Goal: Task Accomplishment & Management: Manage account settings

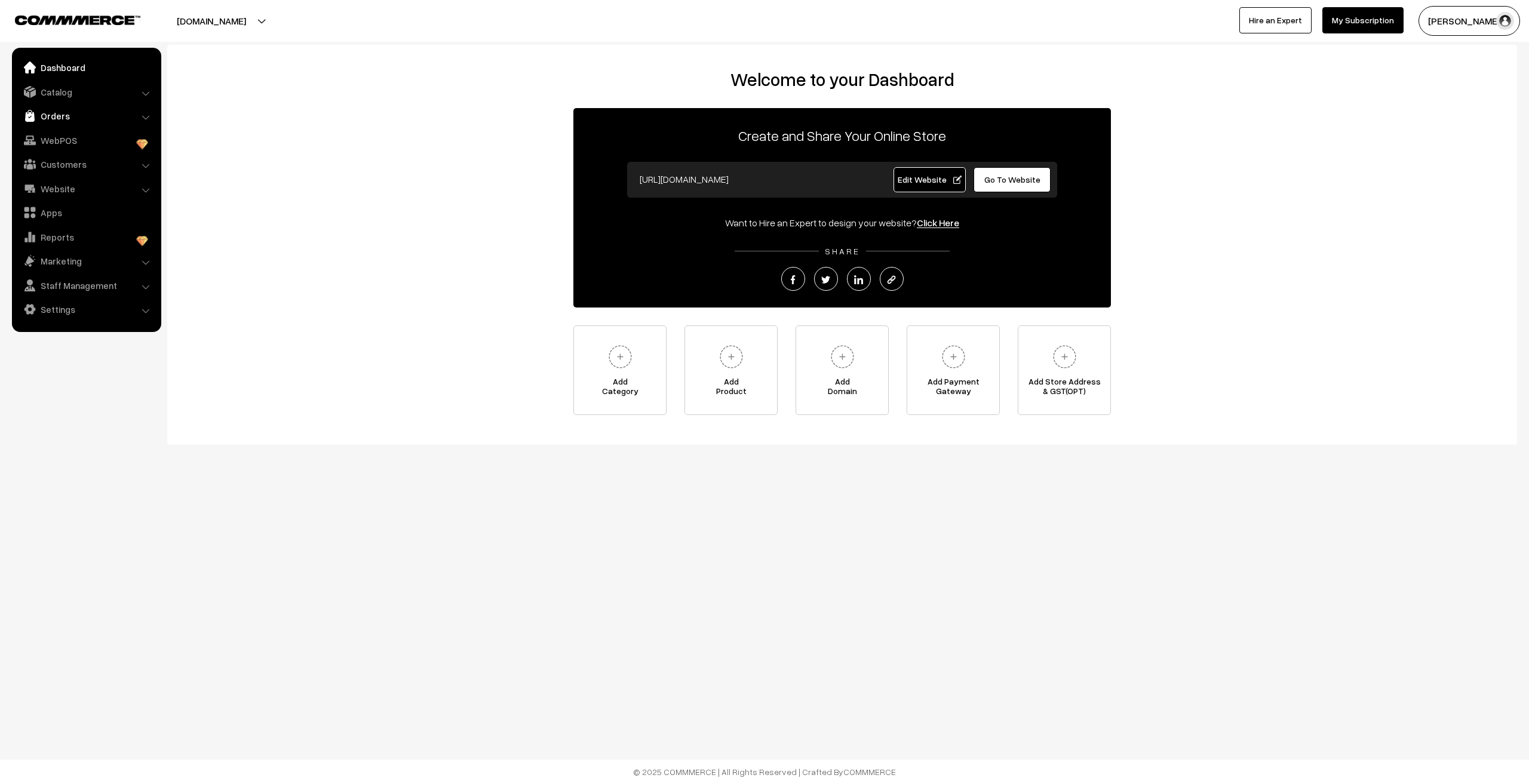
click at [58, 121] on link "Orders" at bounding box center [86, 116] width 142 height 22
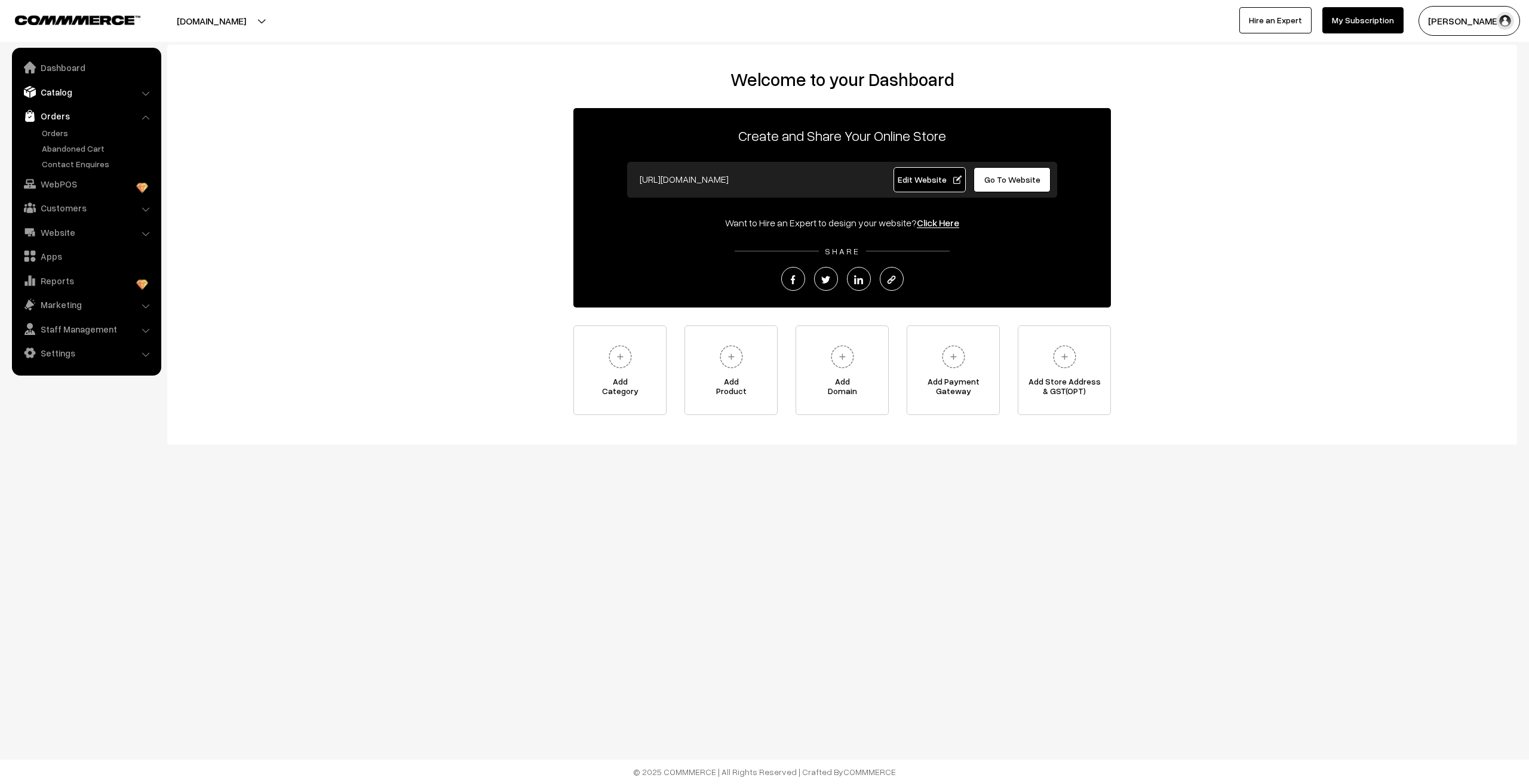
click at [59, 92] on link "Catalog" at bounding box center [86, 92] width 142 height 22
click at [58, 126] on link "Products" at bounding box center [98, 124] width 119 height 12
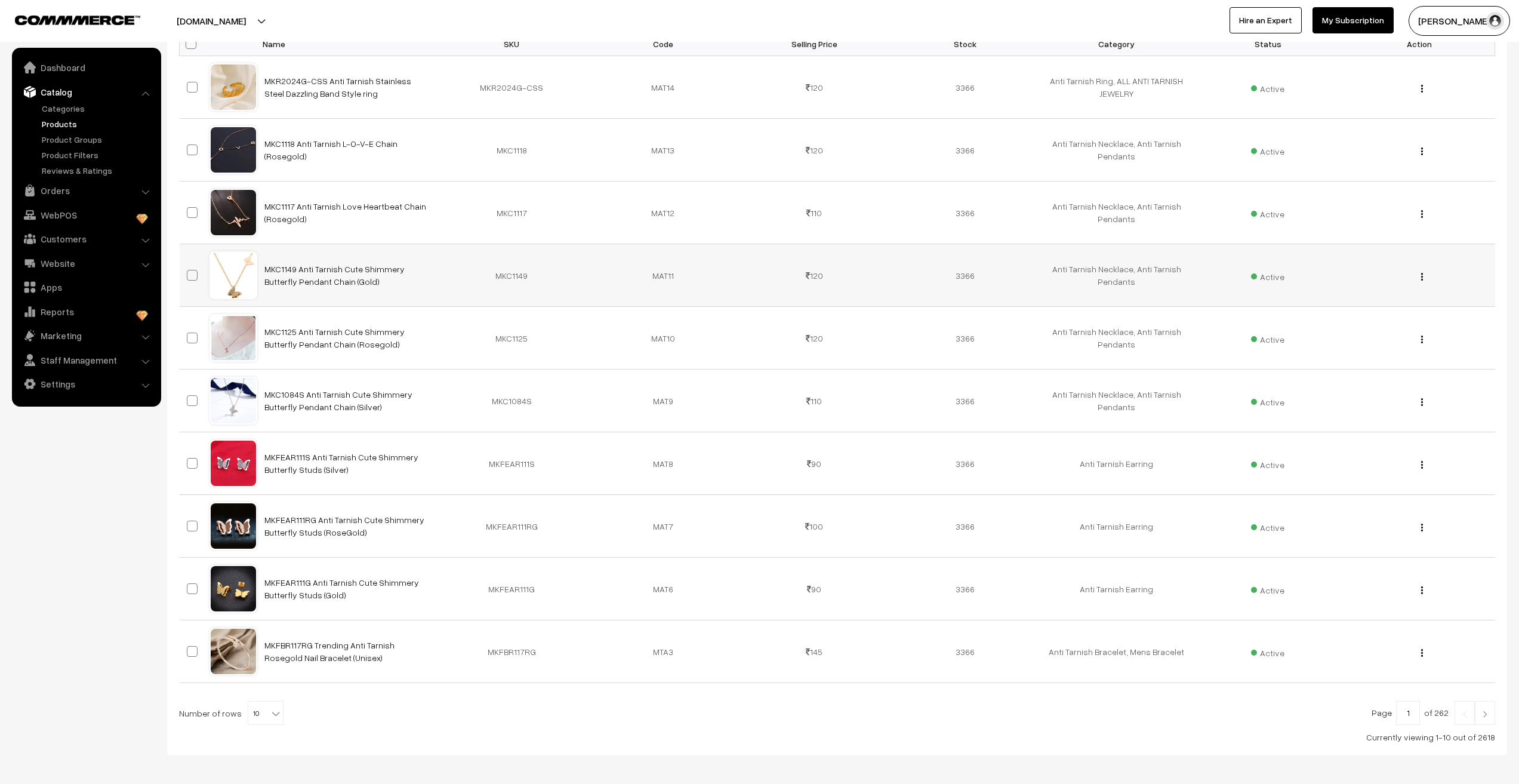
scroll to position [261, 0]
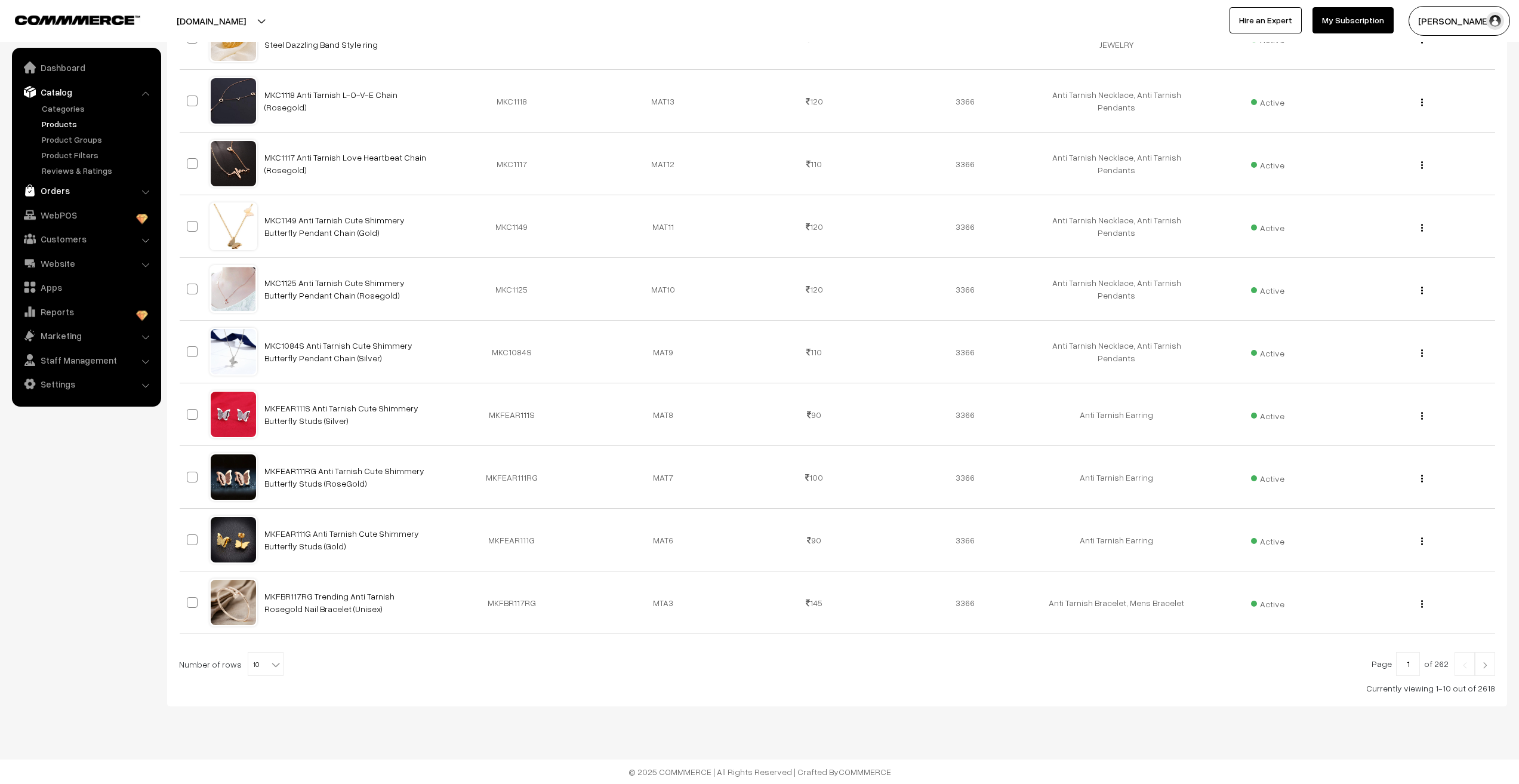
click at [65, 187] on link "Orders" at bounding box center [86, 190] width 142 height 22
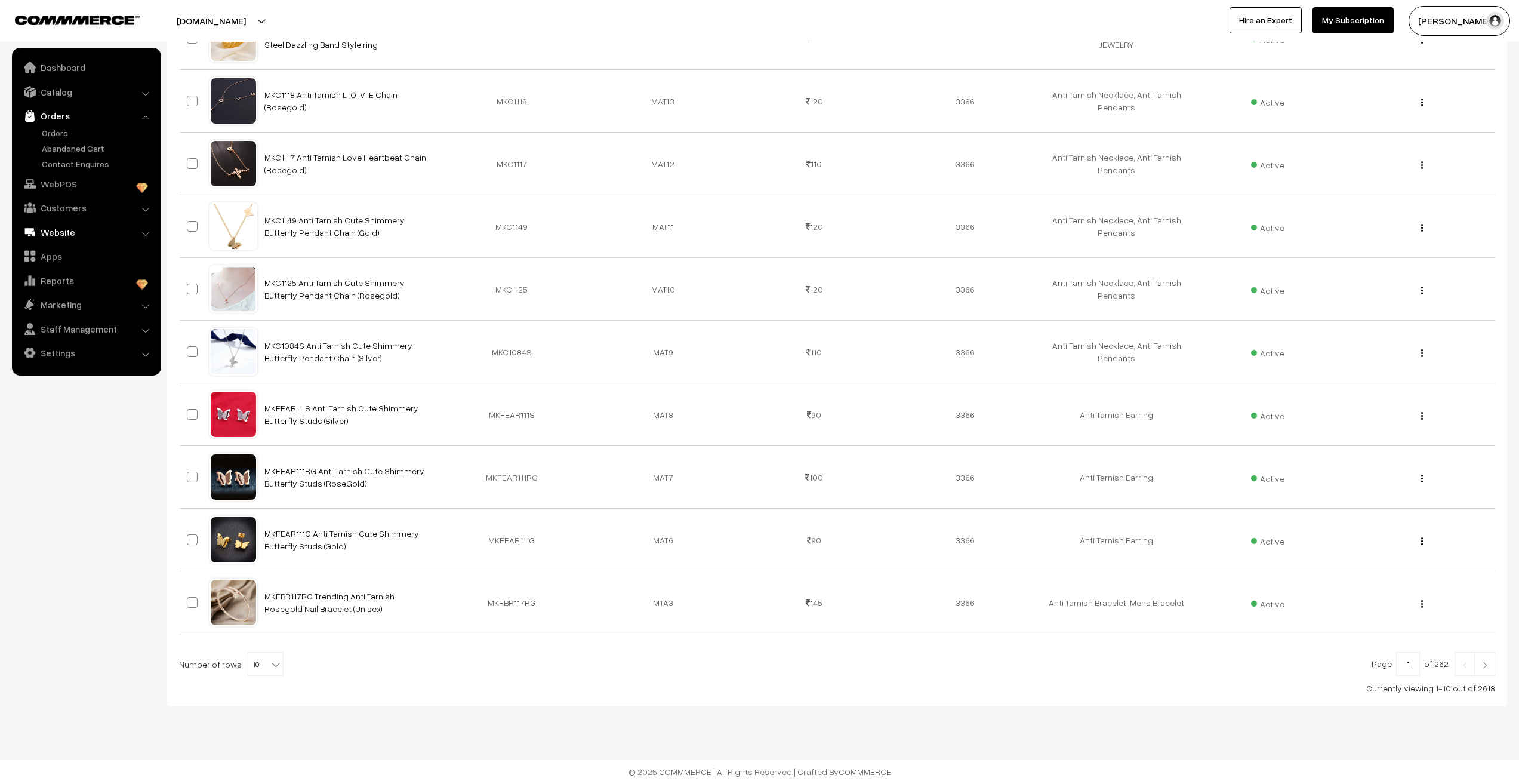
click at [62, 223] on link "Website" at bounding box center [86, 232] width 142 height 22
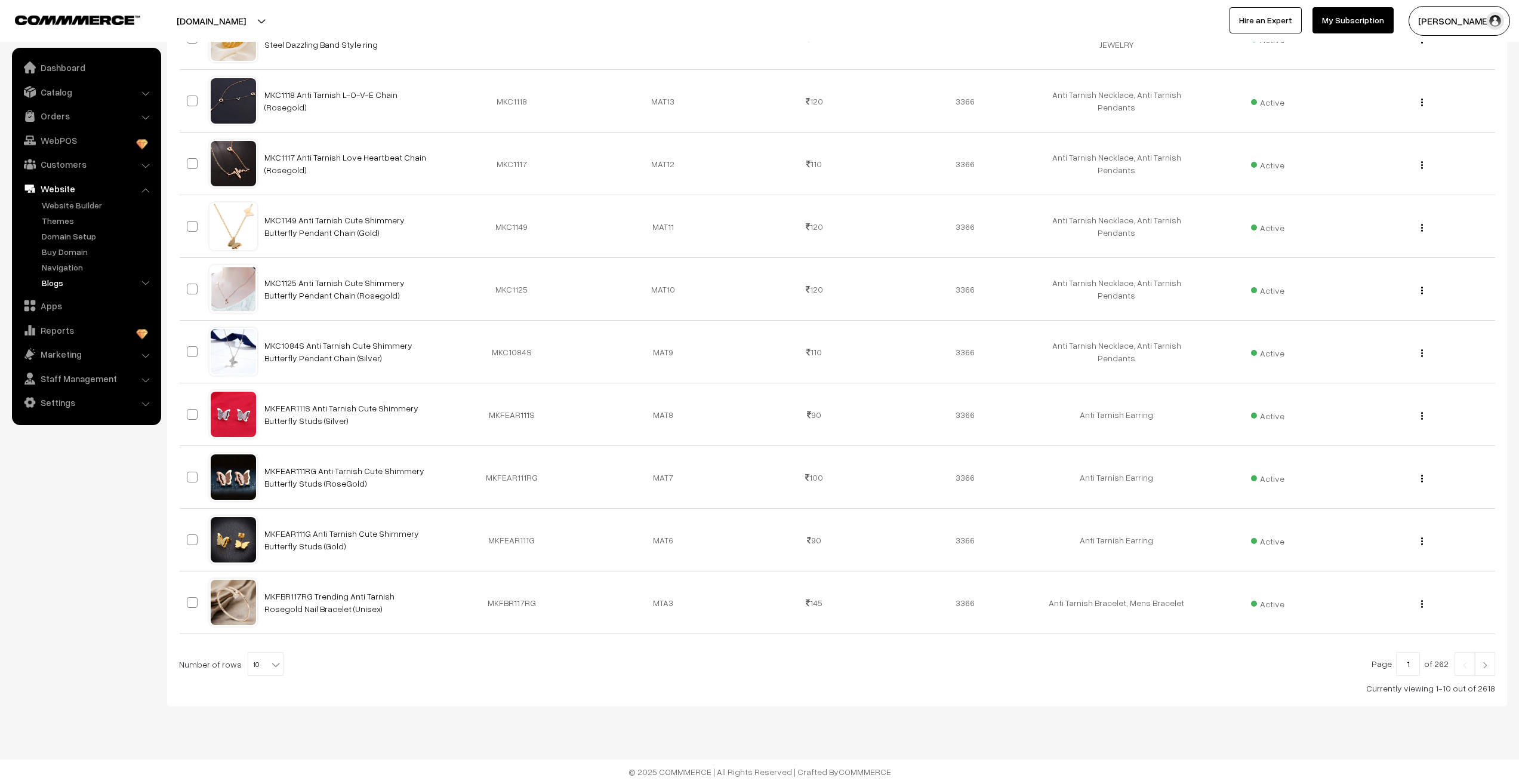
click at [57, 281] on link "Blogs" at bounding box center [98, 282] width 118 height 12
click at [67, 334] on link "Blogs" at bounding box center [103, 329] width 107 height 12
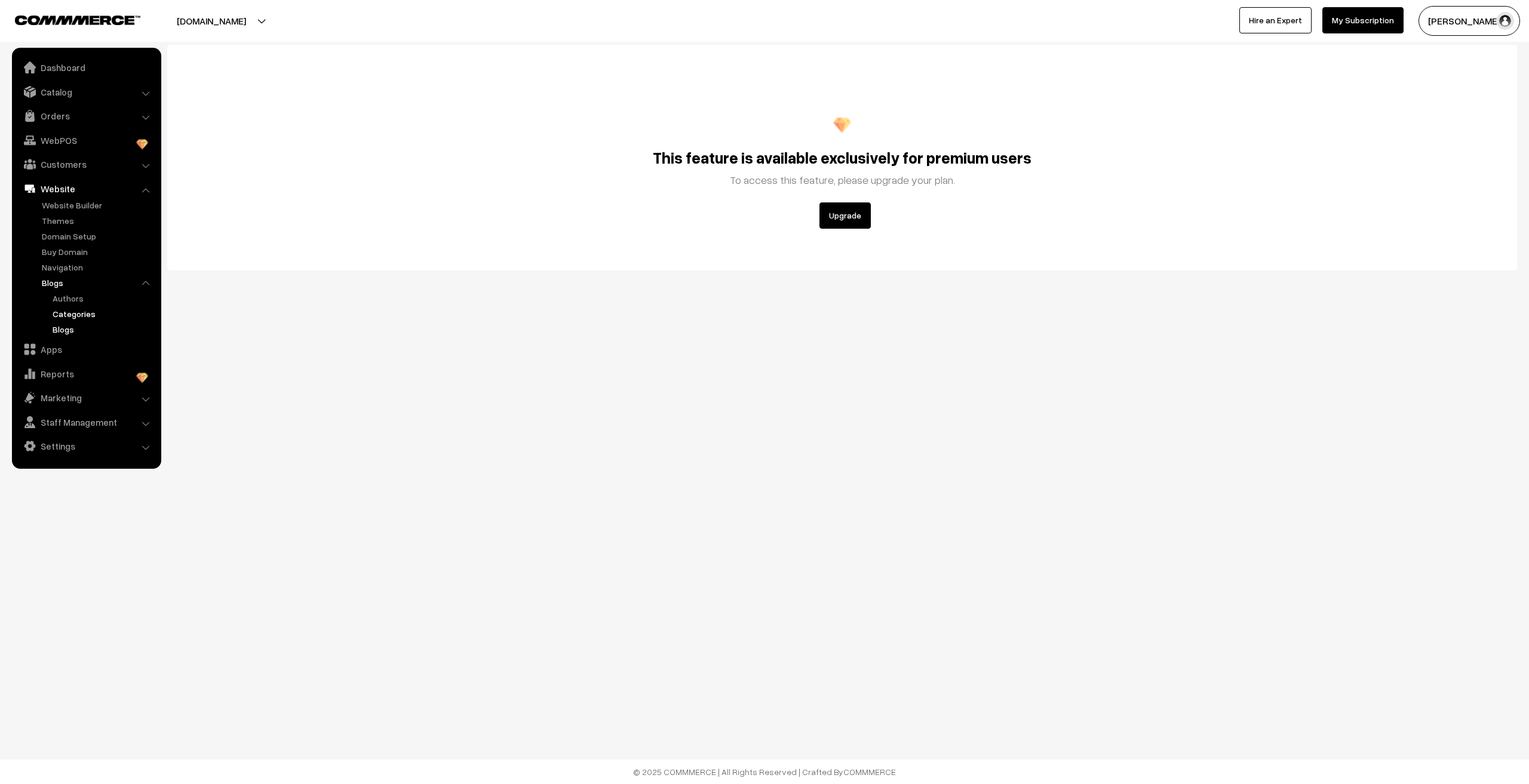
click at [77, 313] on link "Categories" at bounding box center [103, 313] width 107 height 12
click at [75, 303] on link "Authors" at bounding box center [103, 298] width 107 height 12
click at [57, 346] on link "Apps" at bounding box center [86, 349] width 142 height 22
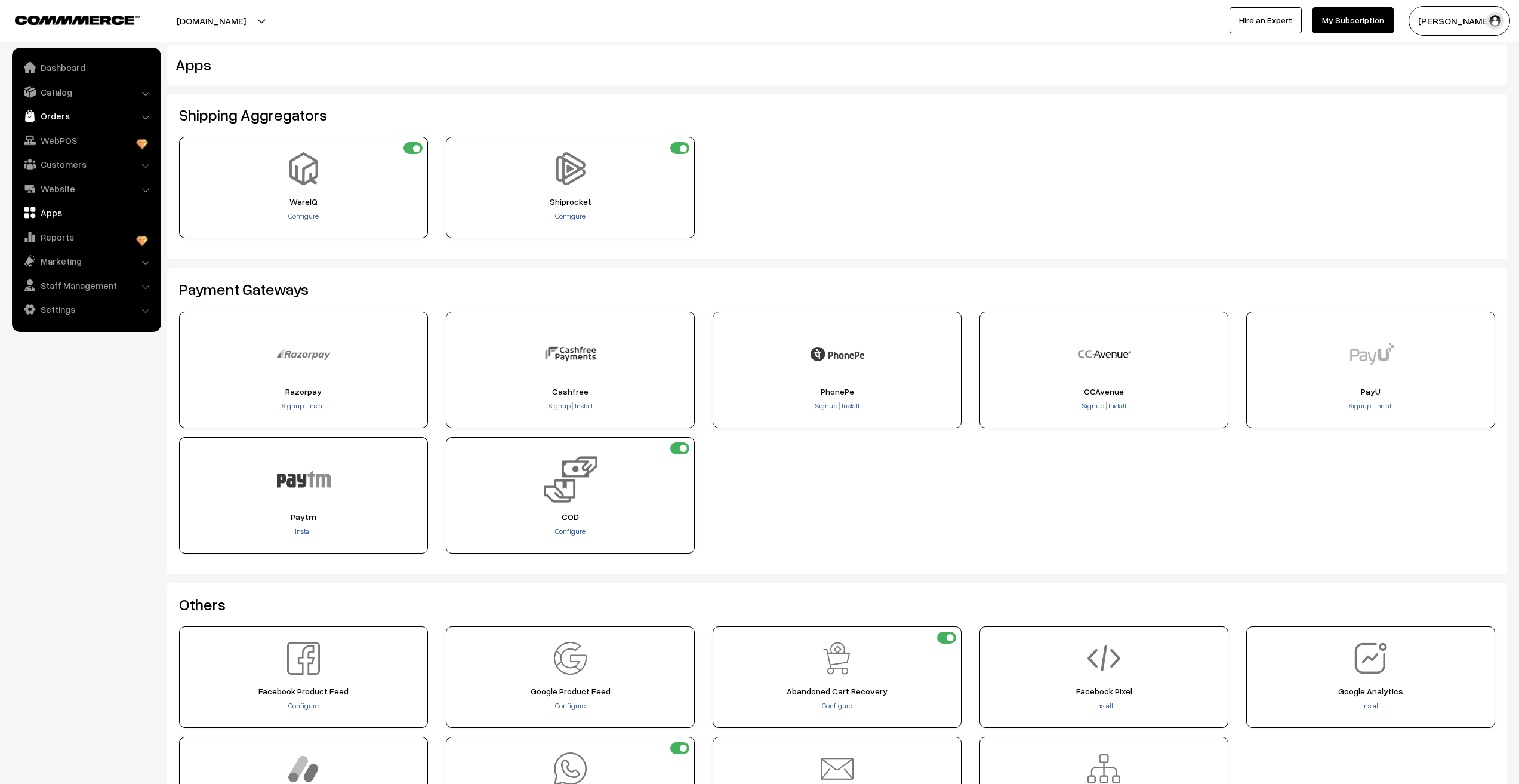
click at [56, 116] on link "Orders" at bounding box center [86, 116] width 142 height 22
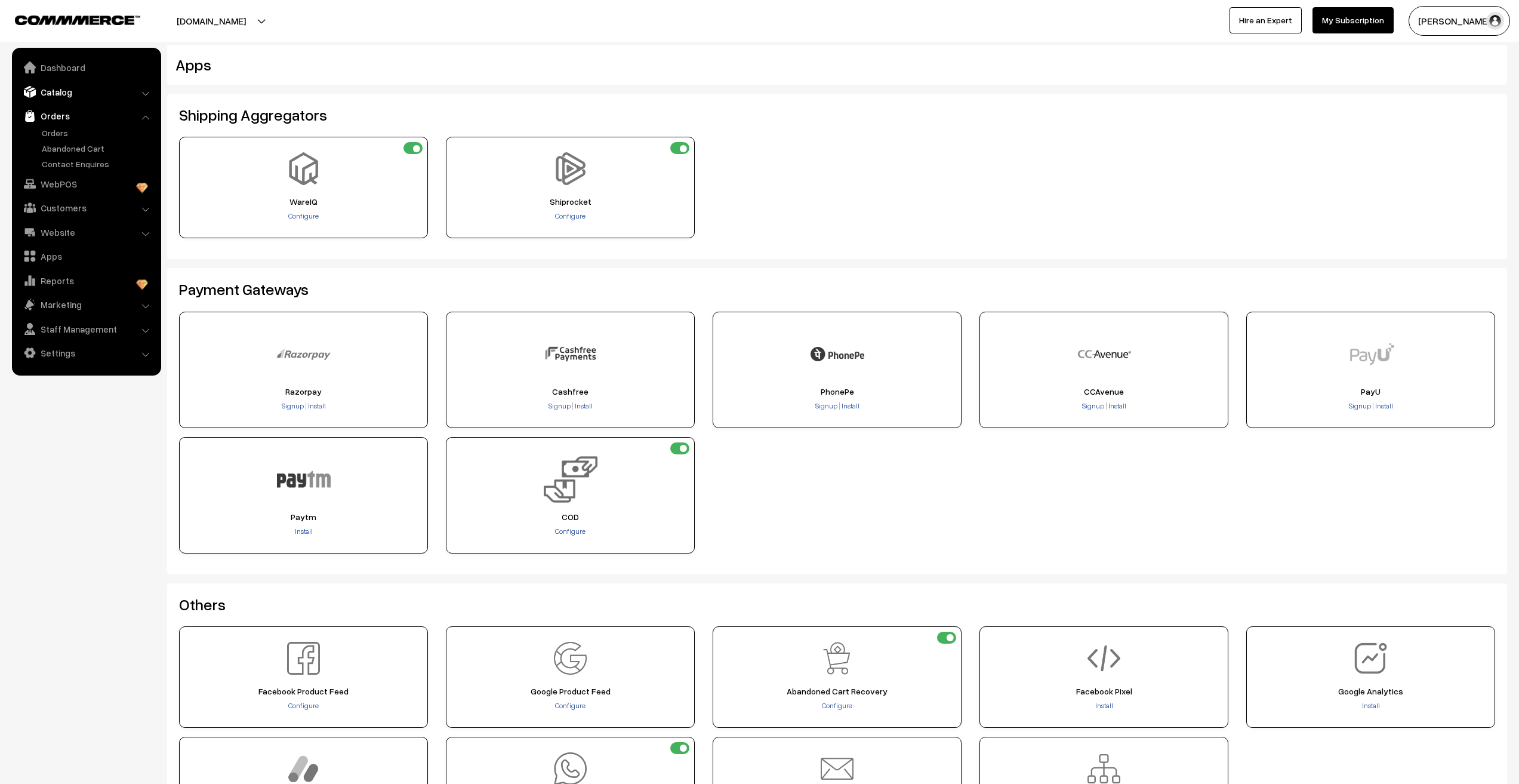
click at [54, 96] on link "Catalog" at bounding box center [86, 92] width 142 height 22
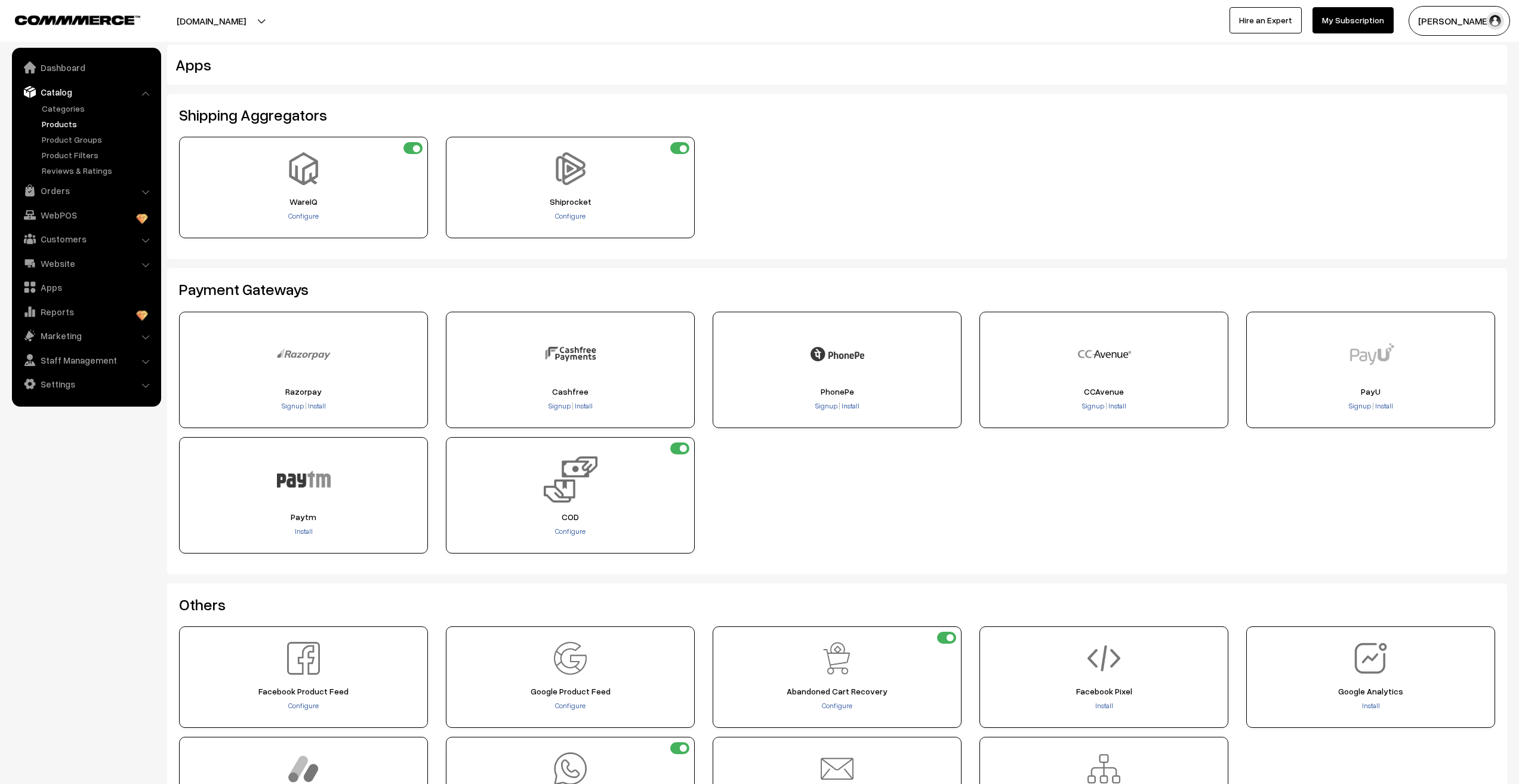
click at [60, 125] on link "Products" at bounding box center [98, 124] width 118 height 12
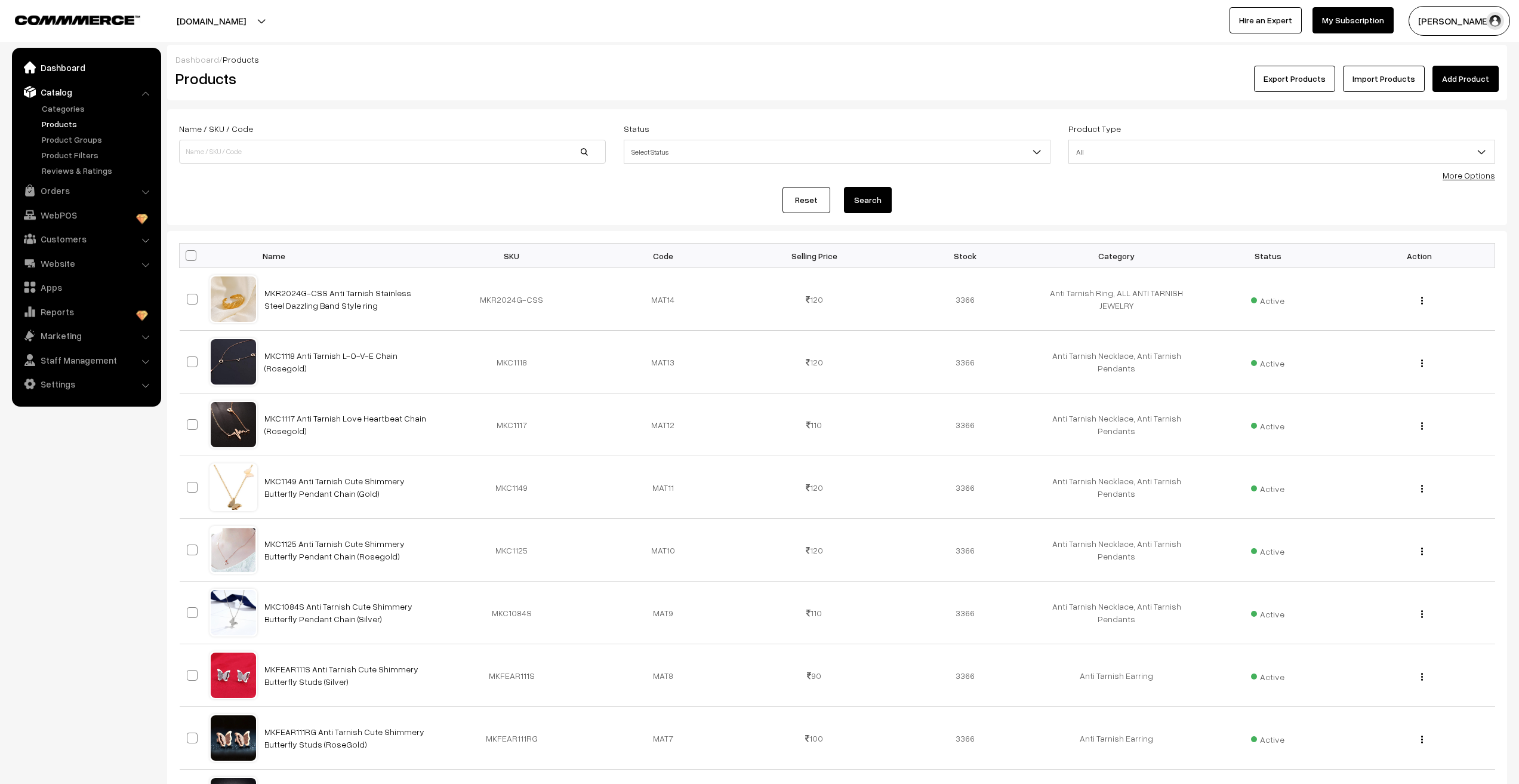
click at [71, 61] on link "Dashboard" at bounding box center [86, 67] width 142 height 22
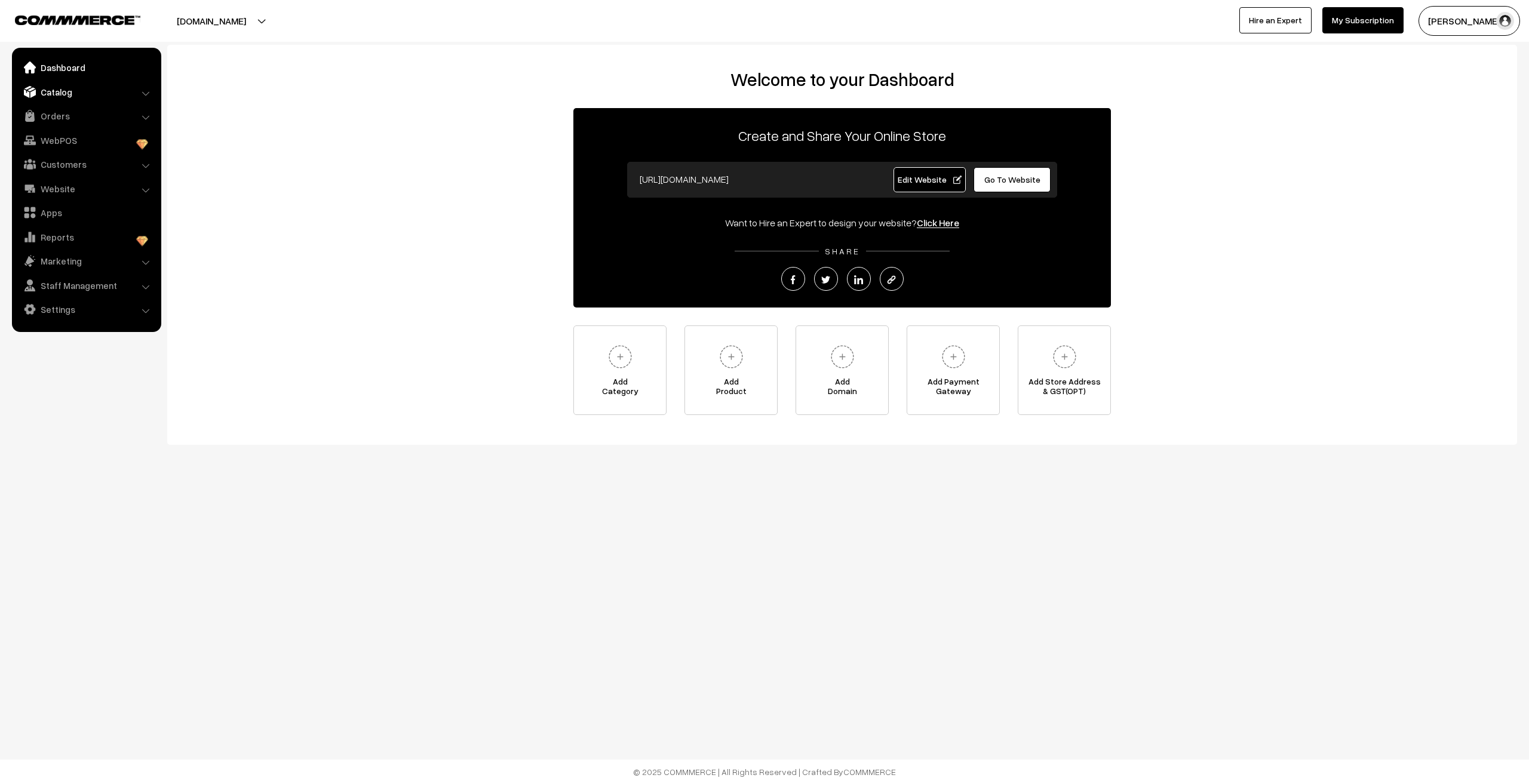
click at [62, 89] on link "Catalog" at bounding box center [86, 92] width 142 height 22
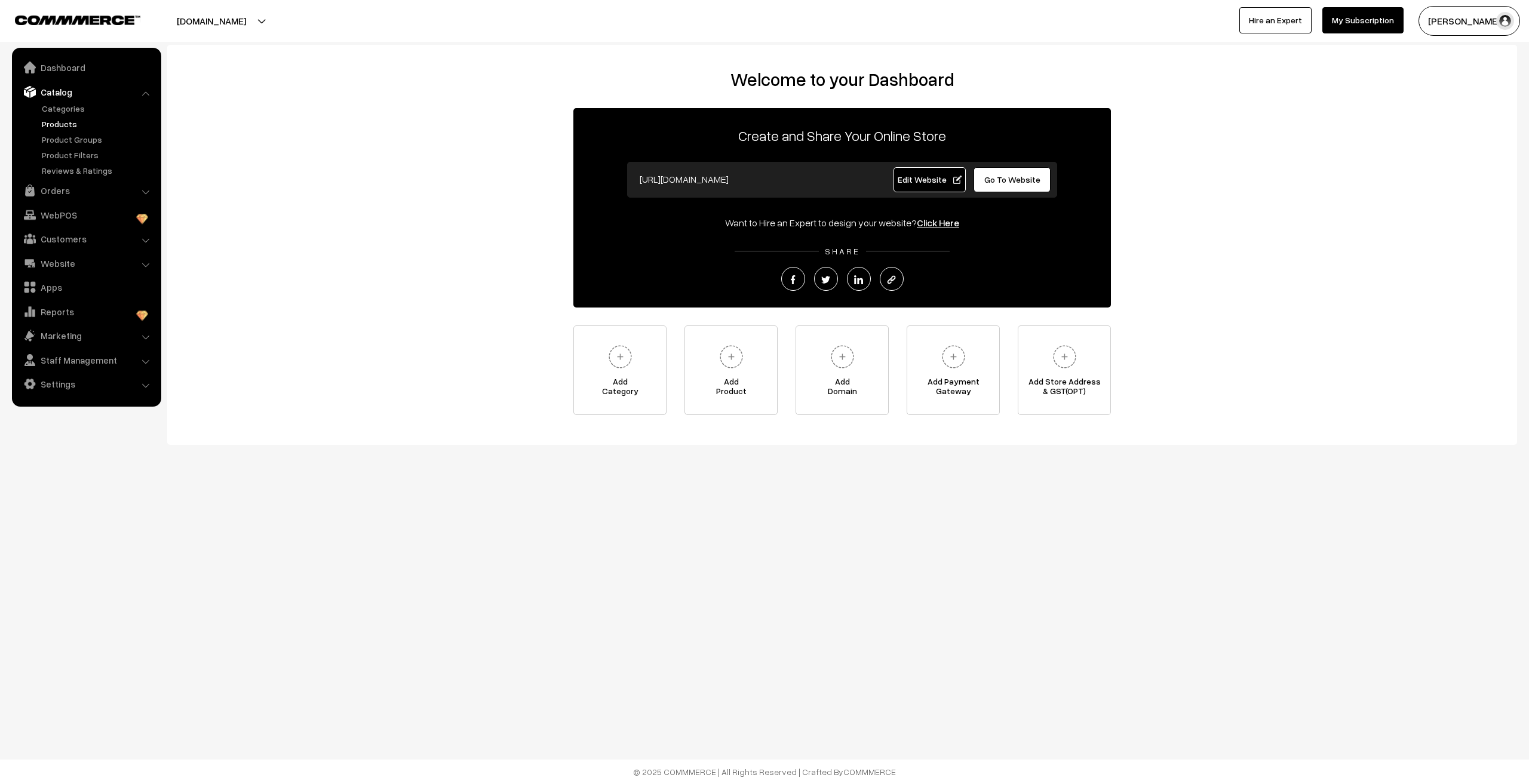
click at [52, 124] on link "Products" at bounding box center [98, 124] width 119 height 12
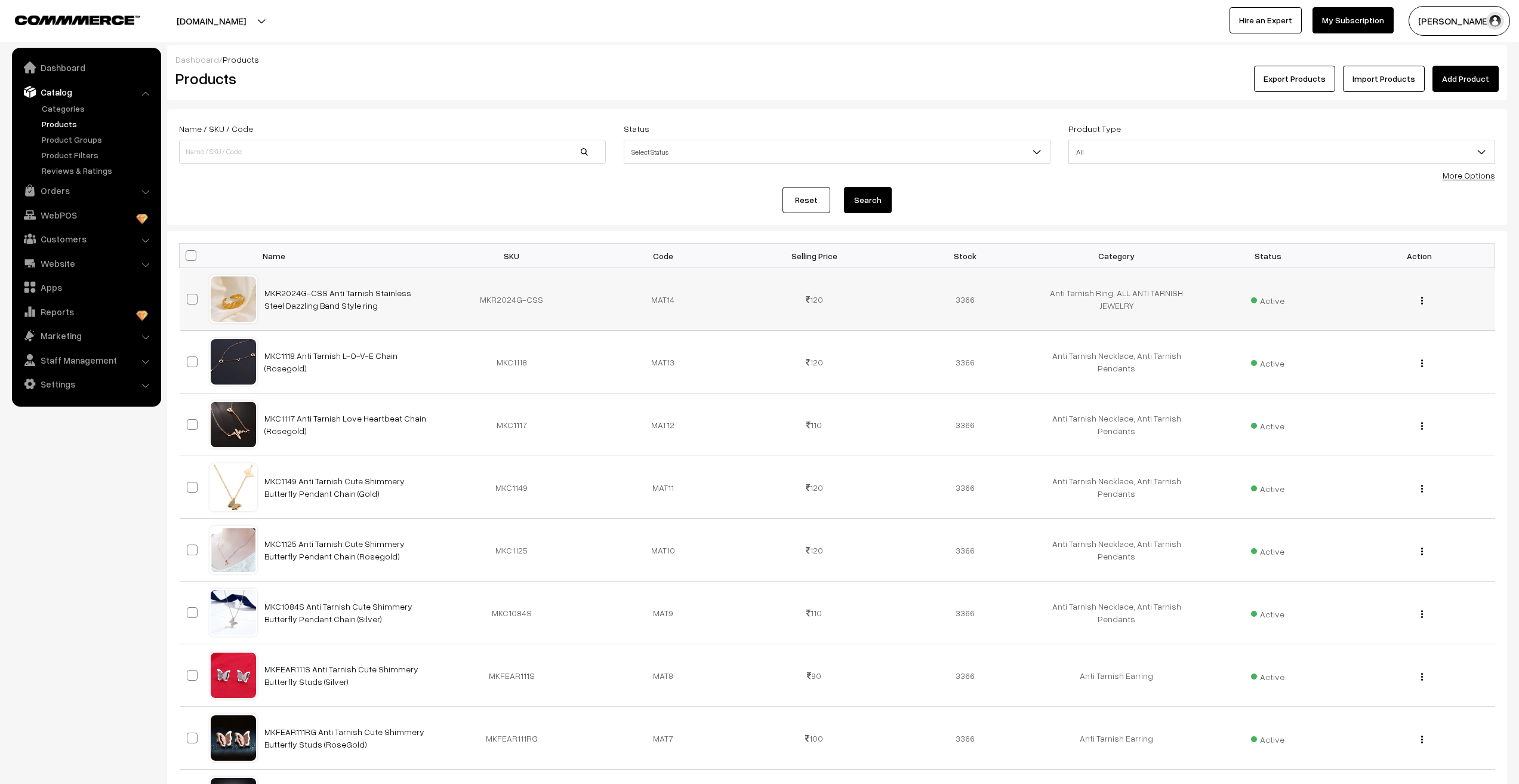
click at [194, 296] on span at bounding box center [192, 299] width 10 height 10
click at [188, 295] on input "checkbox" at bounding box center [185, 292] width 8 height 8
checkbox input "true"
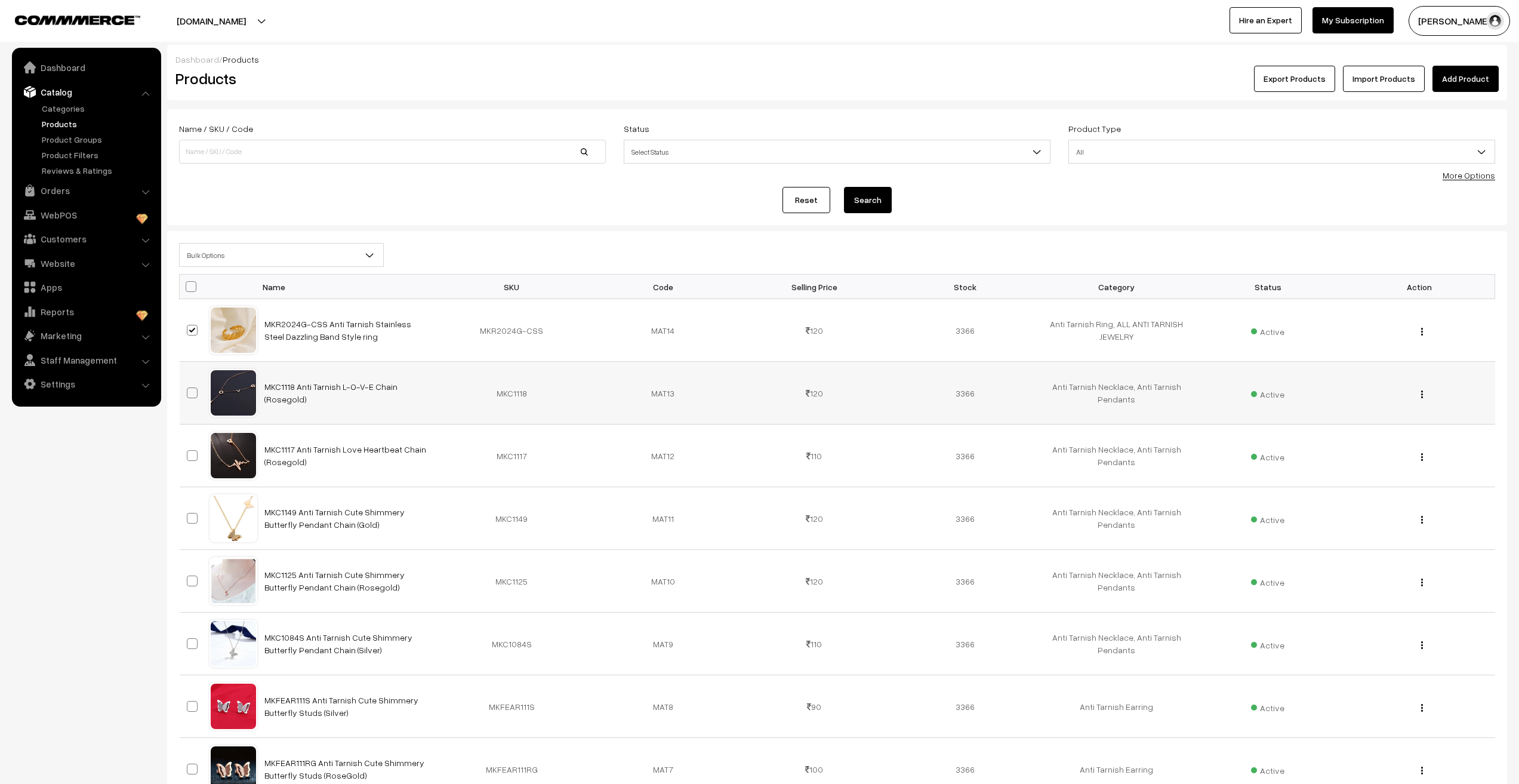
click at [194, 393] on span at bounding box center [192, 393] width 10 height 10
click at [188, 389] on input "checkbox" at bounding box center [185, 385] width 8 height 8
checkbox input "true"
click at [192, 454] on span at bounding box center [192, 455] width 10 height 10
click at [188, 452] on input "checkbox" at bounding box center [185, 448] width 8 height 8
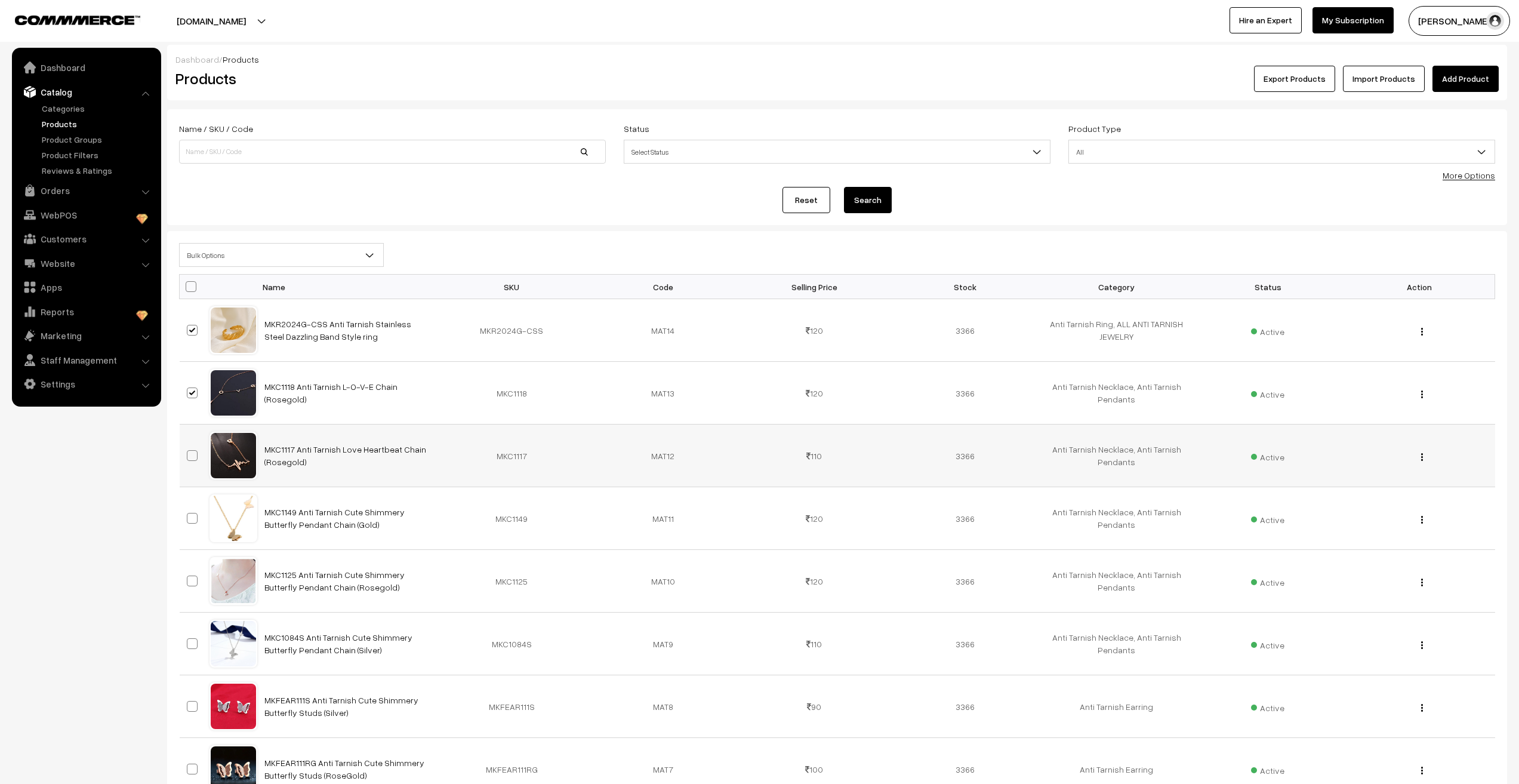
checkbox input "true"
click at [190, 519] on span at bounding box center [192, 518] width 10 height 10
click at [188, 514] on input "checkbox" at bounding box center [185, 510] width 8 height 8
checkbox input "true"
click at [189, 582] on span at bounding box center [192, 580] width 10 height 10
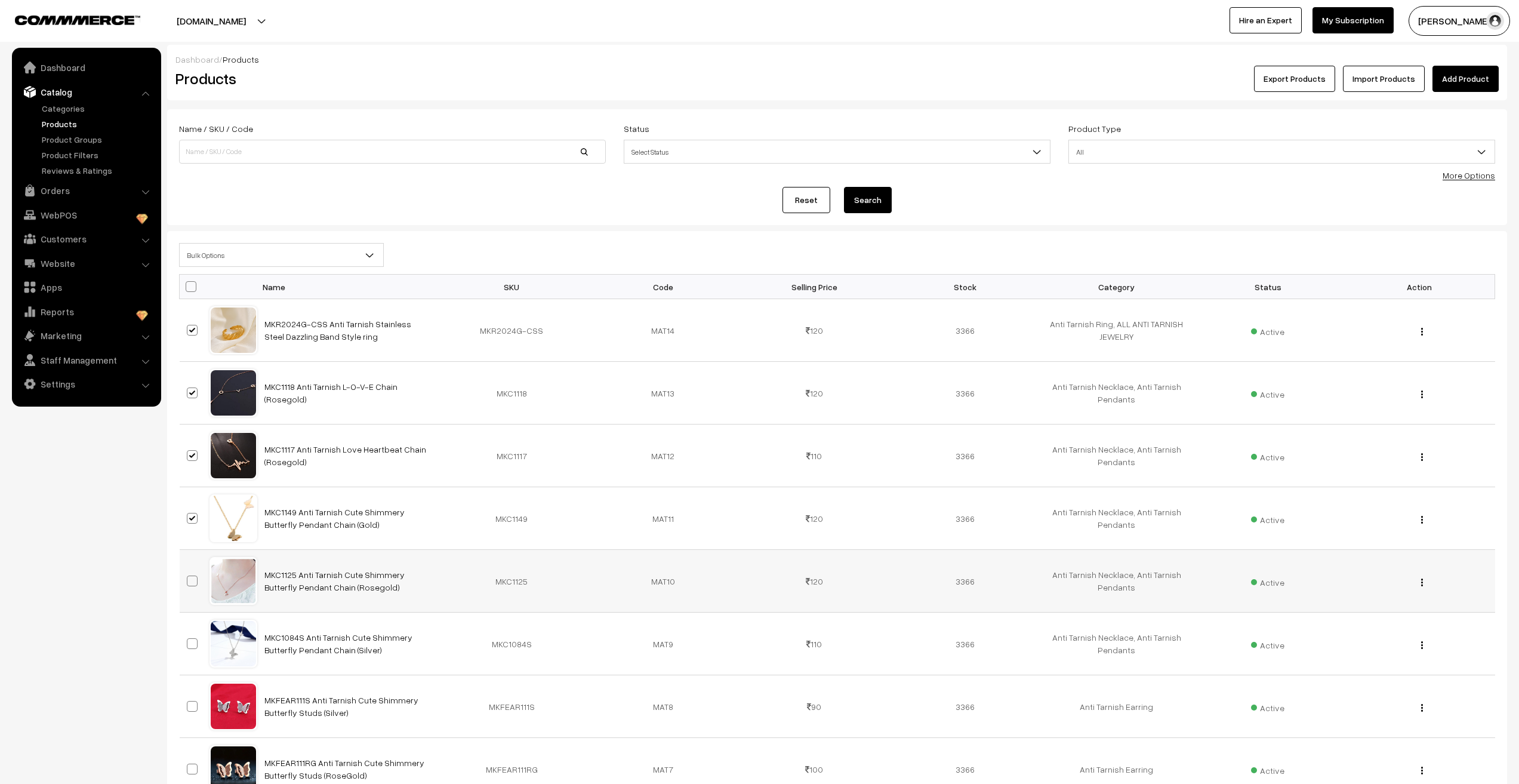
click at [188, 577] on input "checkbox" at bounding box center [185, 573] width 8 height 8
checkbox input "true"
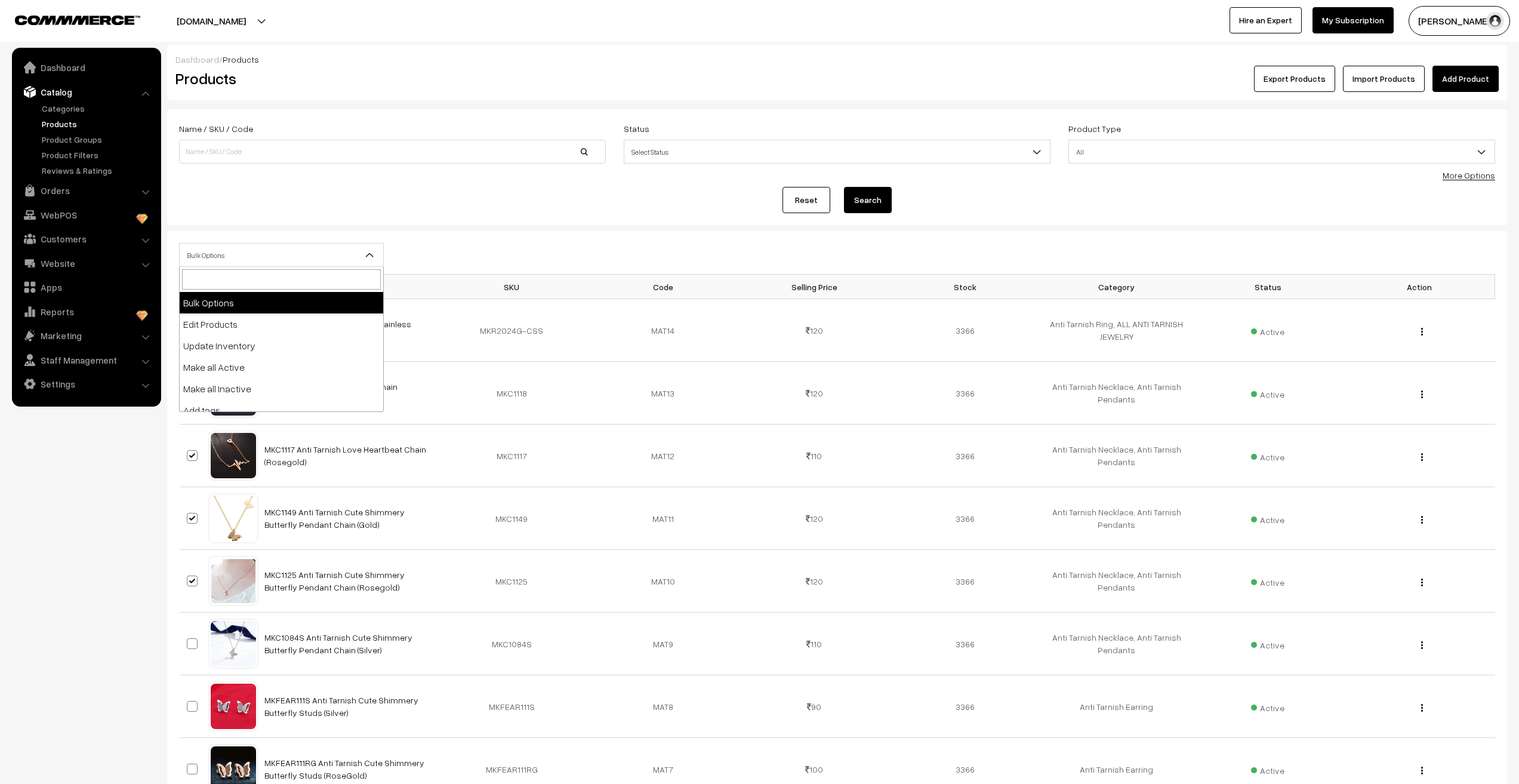
click at [233, 259] on span "Bulk Options" at bounding box center [281, 255] width 204 height 21
select select "editProduct"
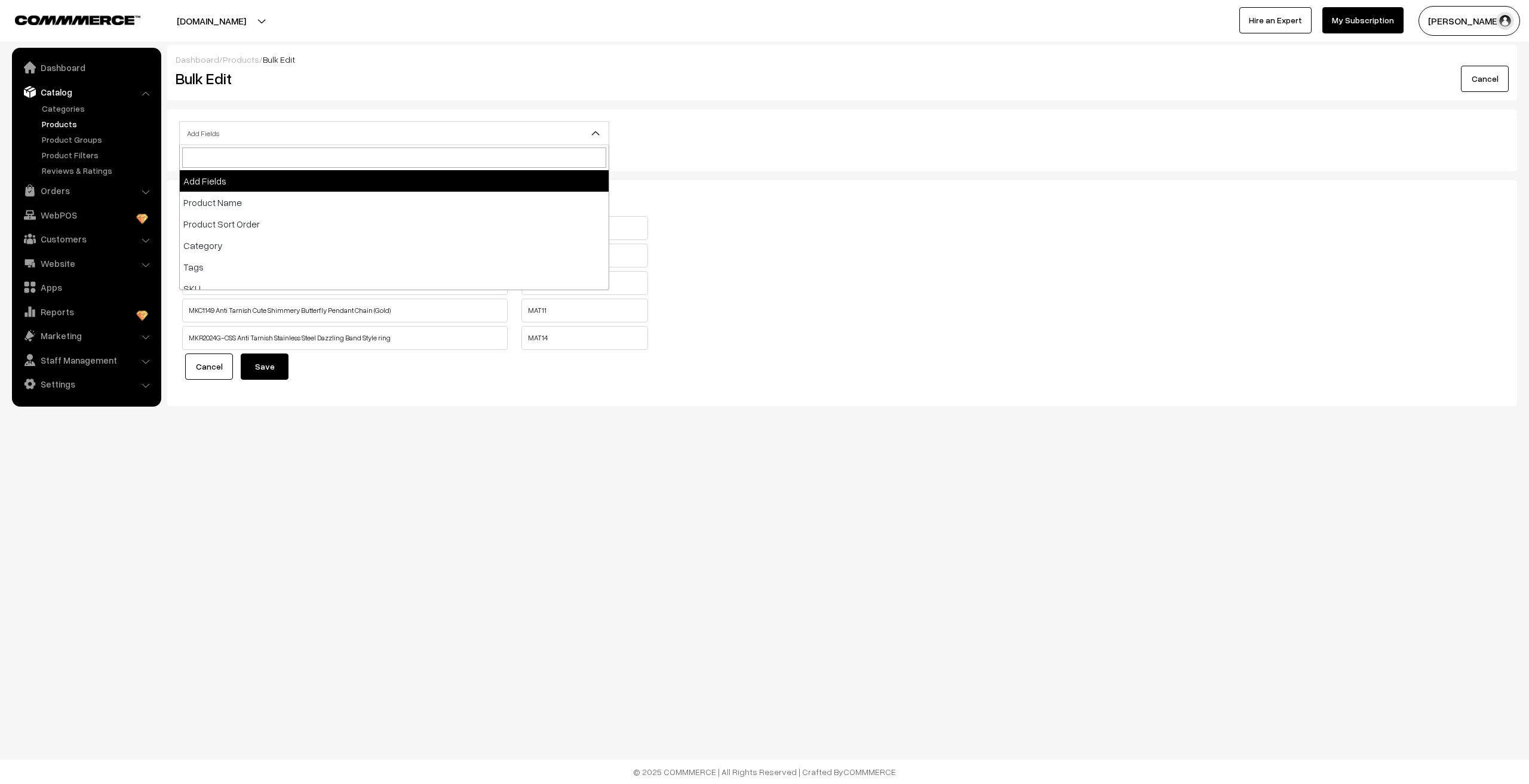
click at [437, 137] on span "Add Fields" at bounding box center [394, 134] width 429 height 21
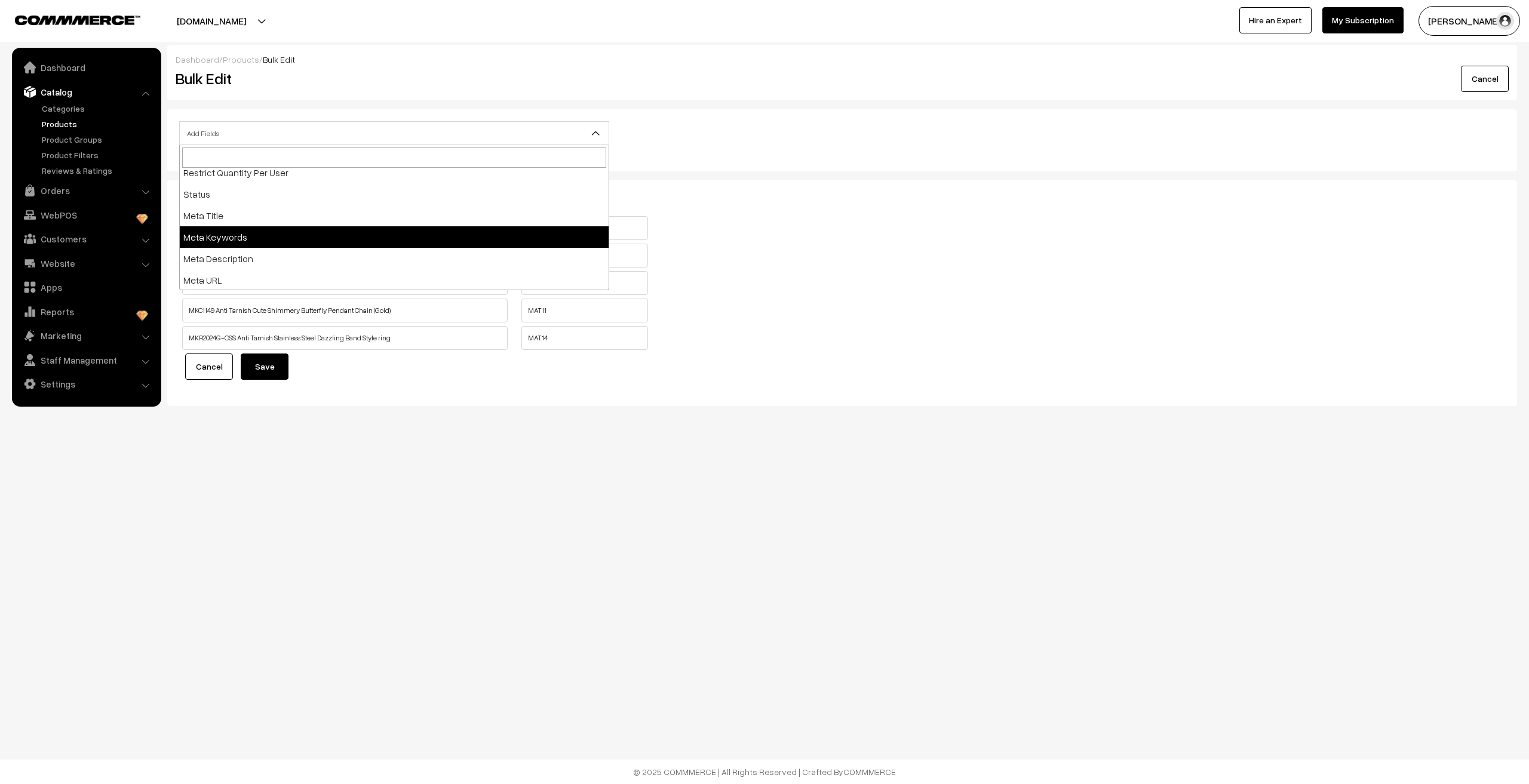
scroll to position [268, 0]
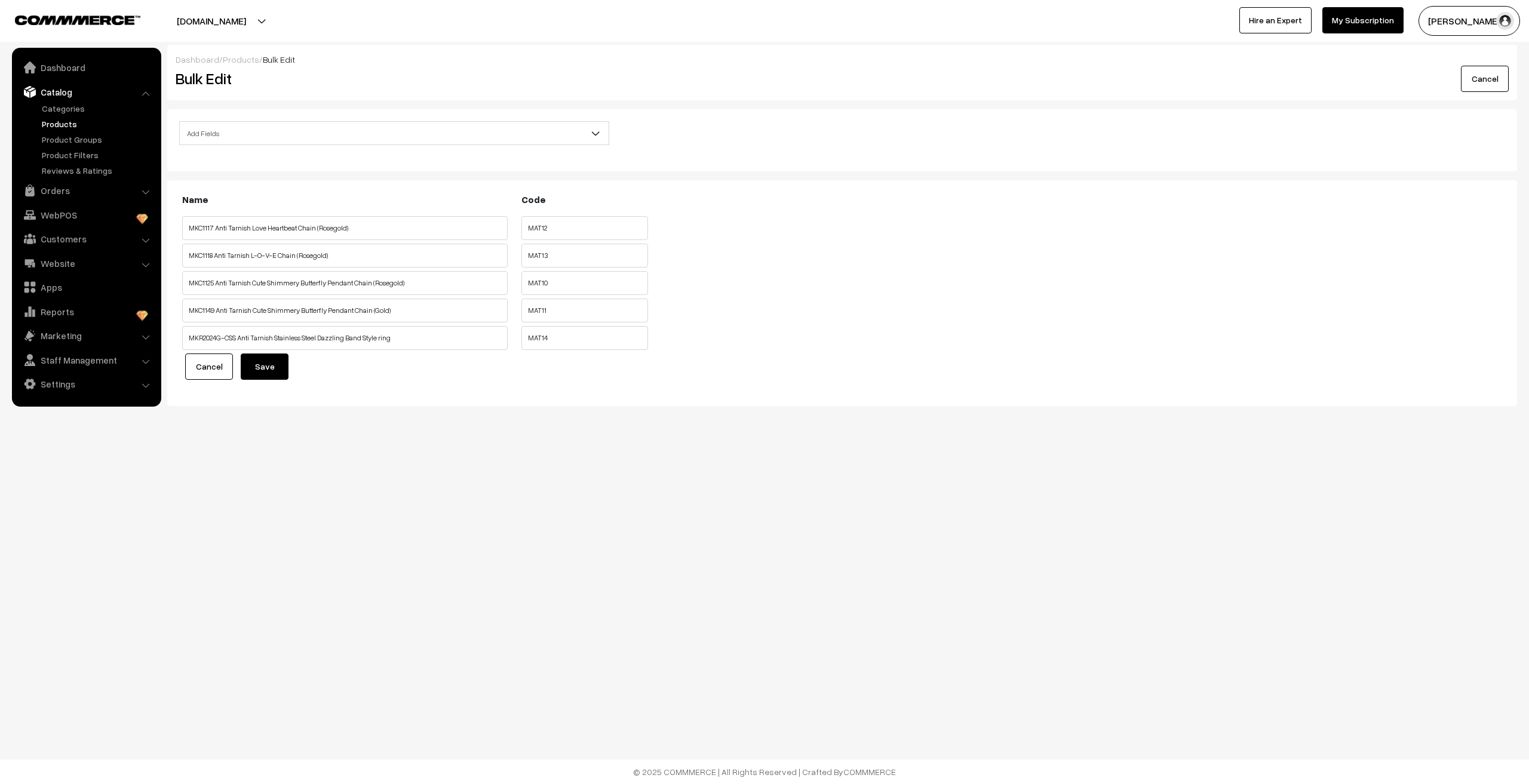
click at [331, 514] on body "Thank you for showing interest. Our team will call you shortly. Close [DOMAIN_N…" at bounding box center [764, 392] width 1529 height 784
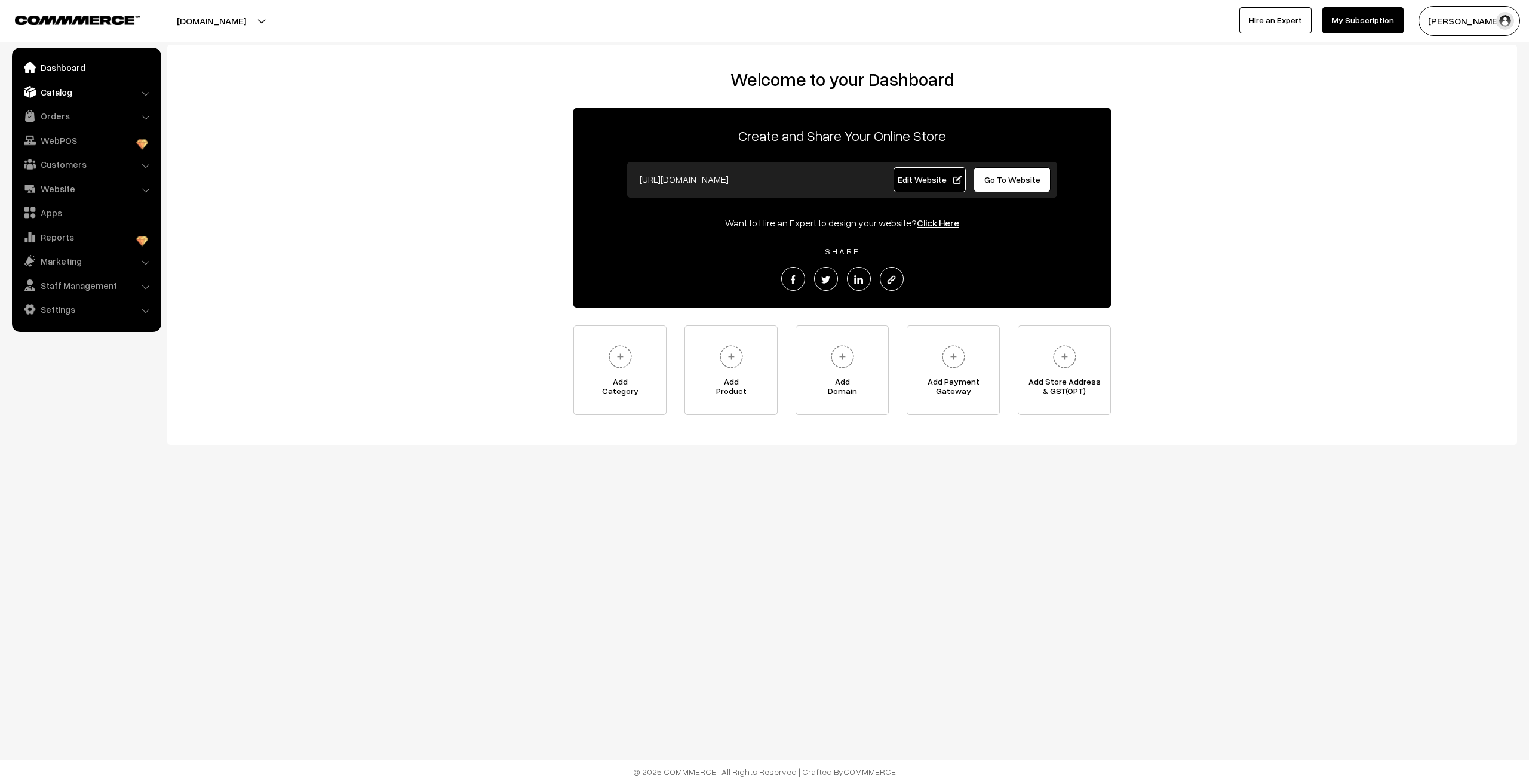
click at [64, 97] on link "Catalog" at bounding box center [86, 92] width 142 height 22
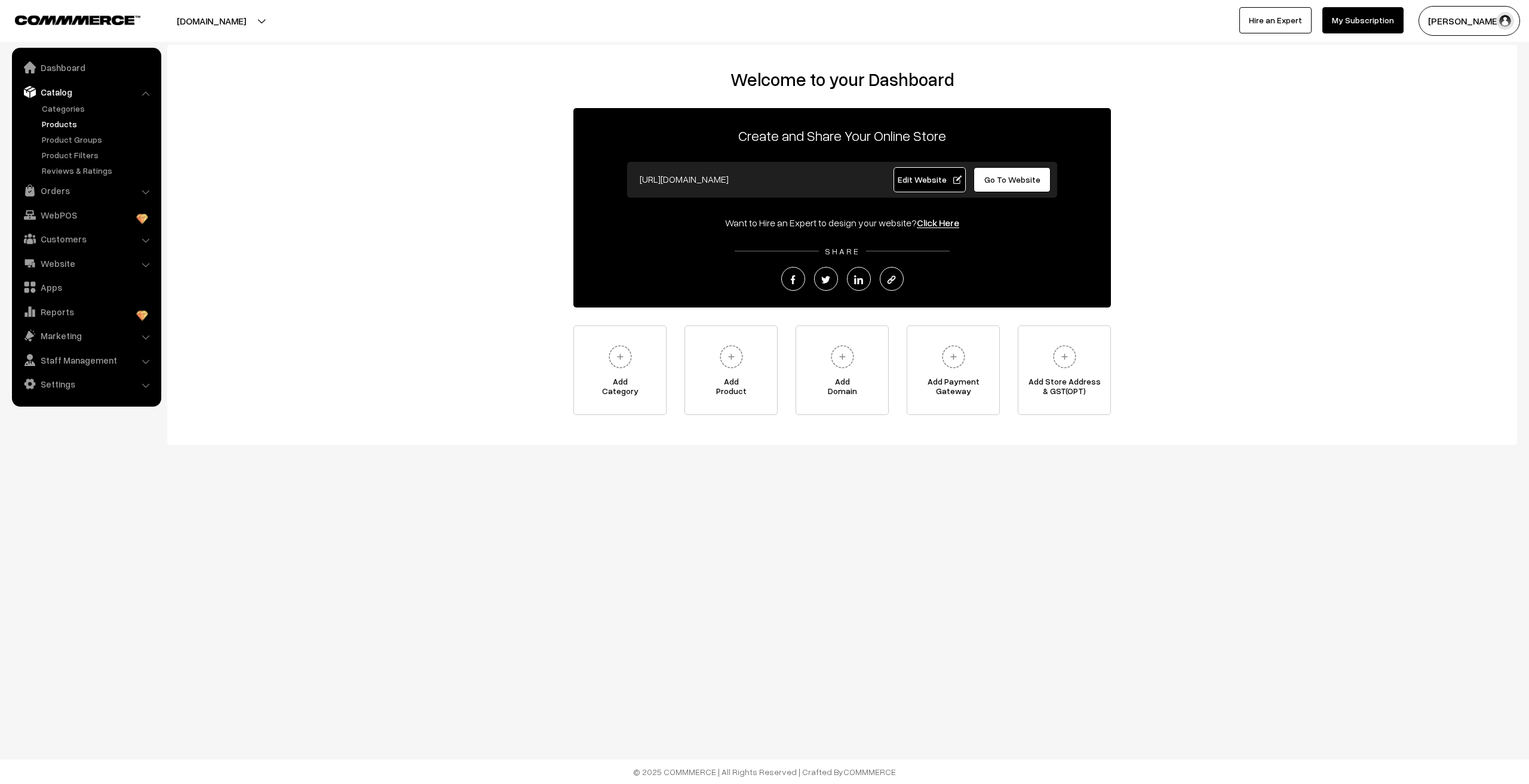
click at [65, 121] on link "Products" at bounding box center [98, 124] width 119 height 12
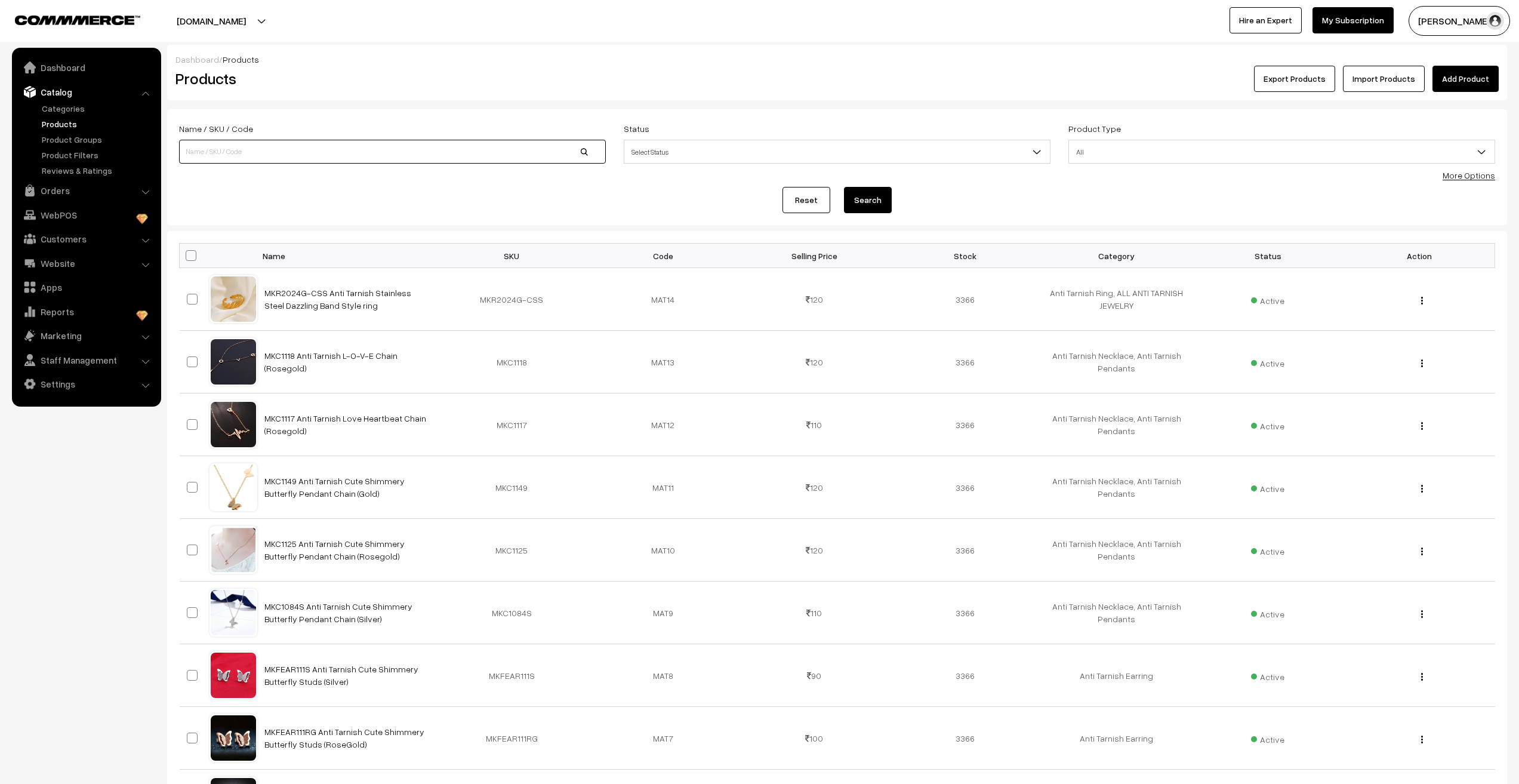
click at [269, 158] on input at bounding box center [393, 151] width 427 height 24
type input "MKMBR"
click at [844, 187] on button "Search" at bounding box center [868, 200] width 48 height 26
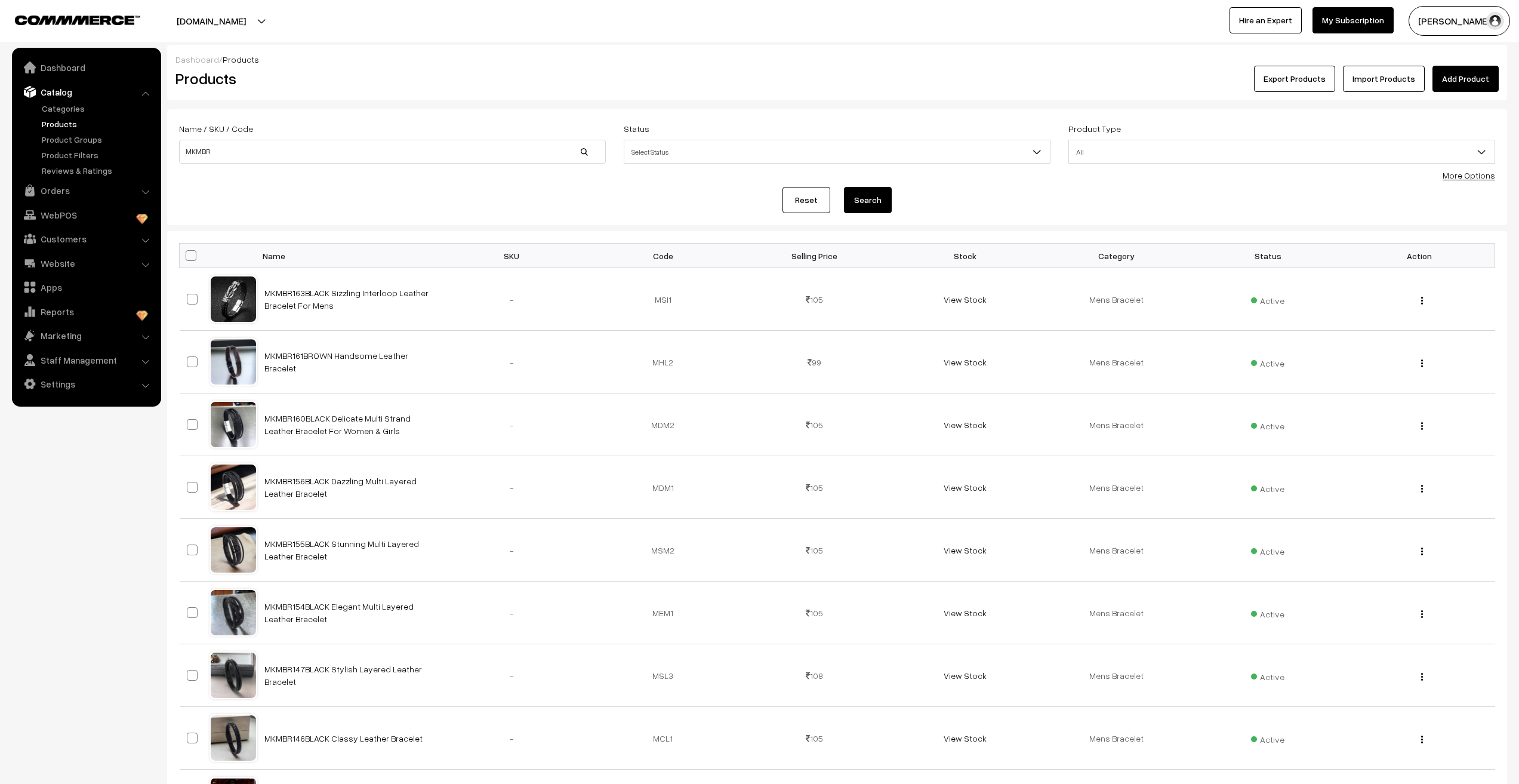
click at [618, 207] on div "Reset Search" at bounding box center [837, 200] width 1316 height 26
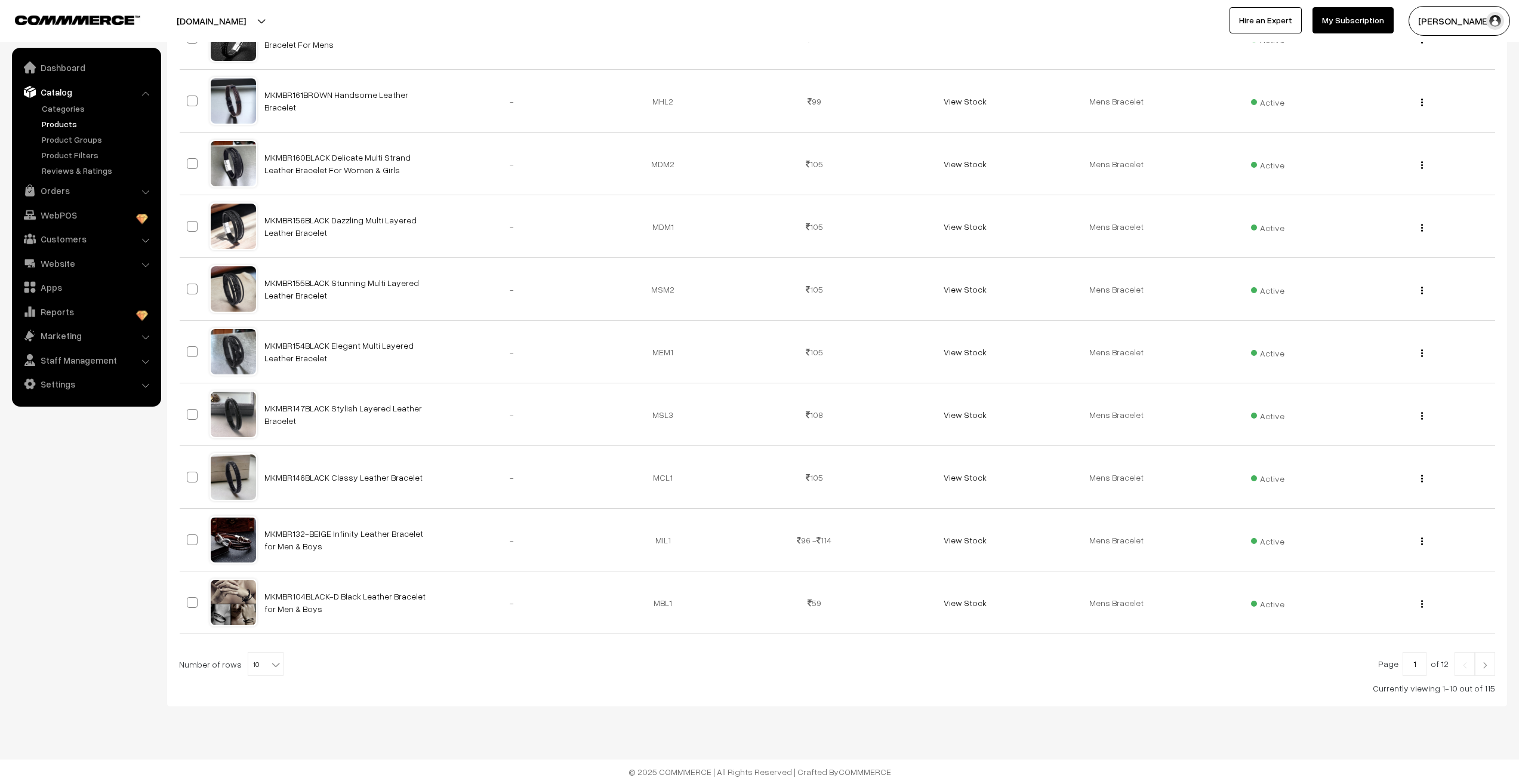
click at [254, 665] on span "10" at bounding box center [265, 664] width 35 height 24
select select "100"
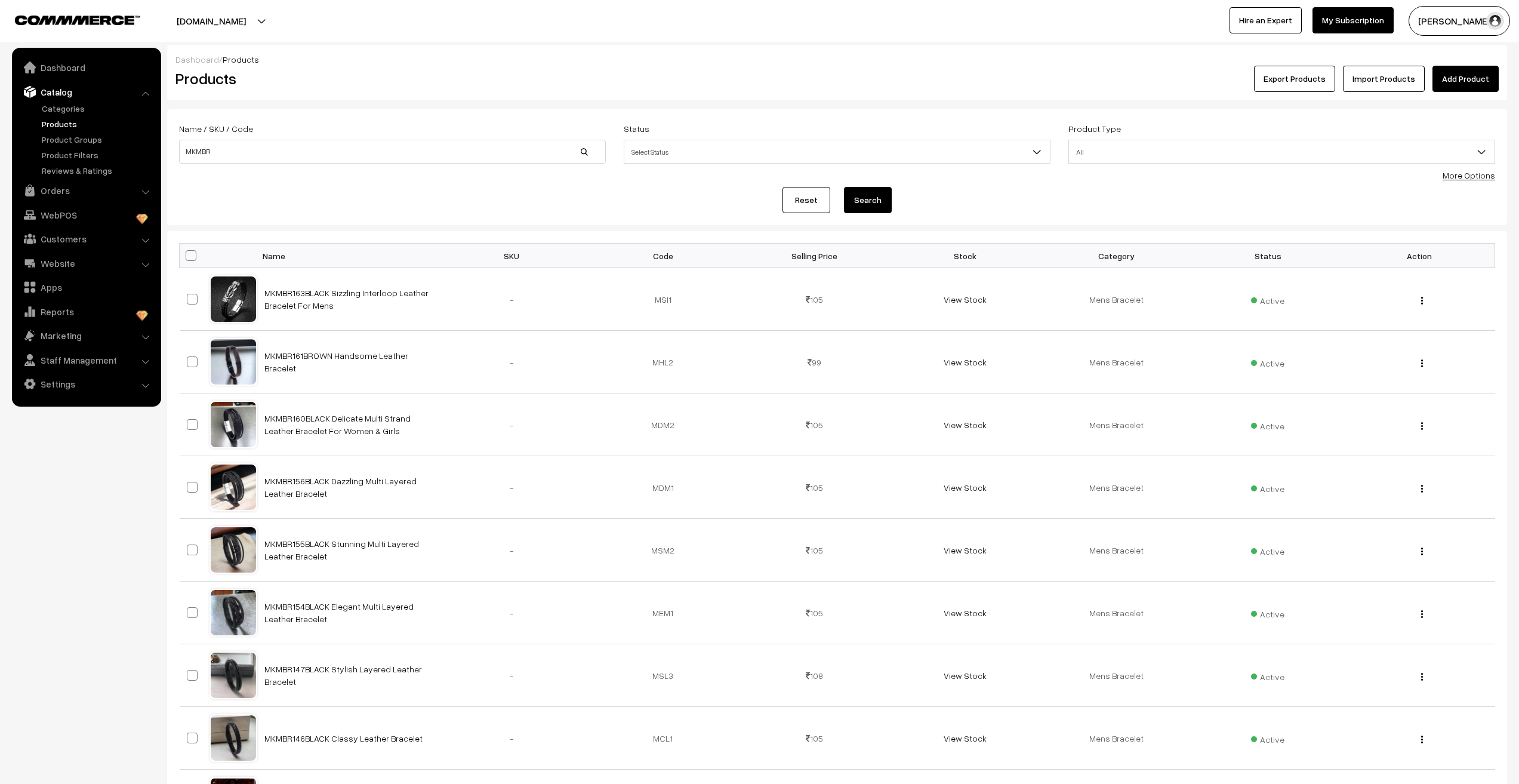
click at [331, 205] on div "Reset Search" at bounding box center [837, 200] width 1316 height 26
click at [297, 151] on input "MKMBR" at bounding box center [393, 151] width 427 height 24
type input "MKMBR10"
click at [844, 187] on button "Search" at bounding box center [868, 200] width 48 height 26
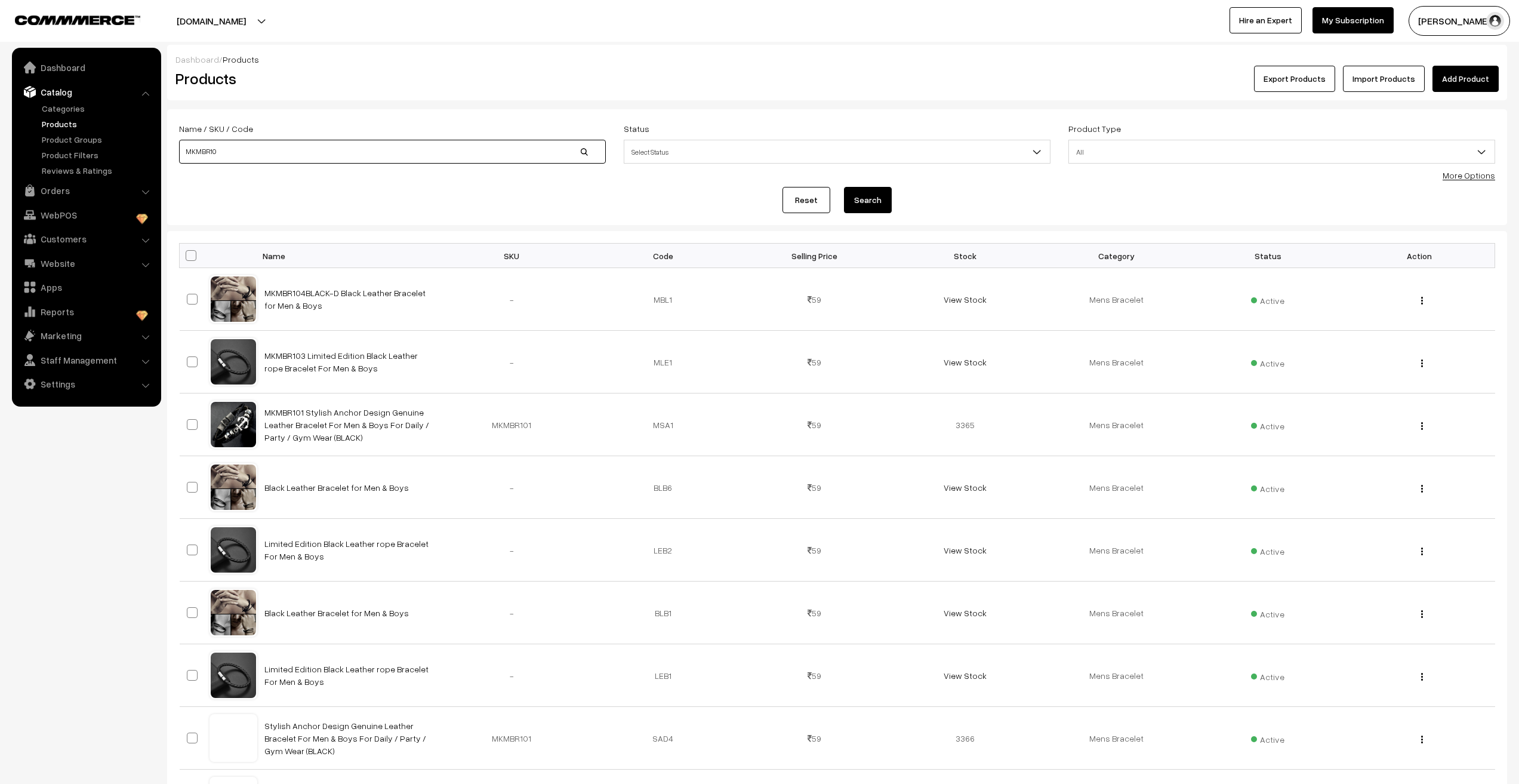
click at [256, 152] on input "MKMBR10" at bounding box center [393, 151] width 427 height 24
type input "MKMBR11"
click at [844, 187] on button "Search" at bounding box center [868, 200] width 48 height 26
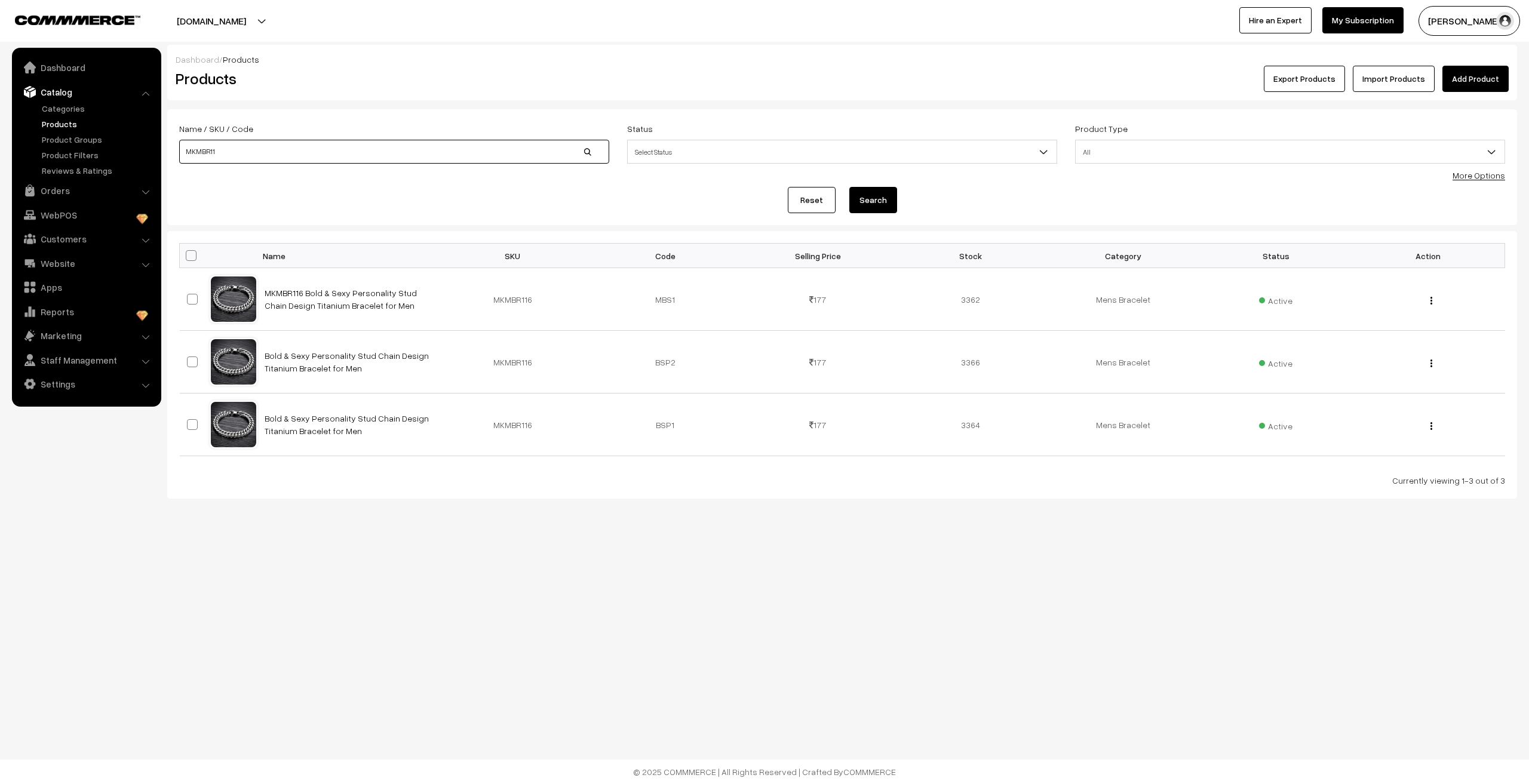
click at [256, 152] on input "MKMBR11" at bounding box center [394, 151] width 430 height 24
type input "MKMBR101"
click at [849, 187] on button "Search" at bounding box center [873, 200] width 48 height 26
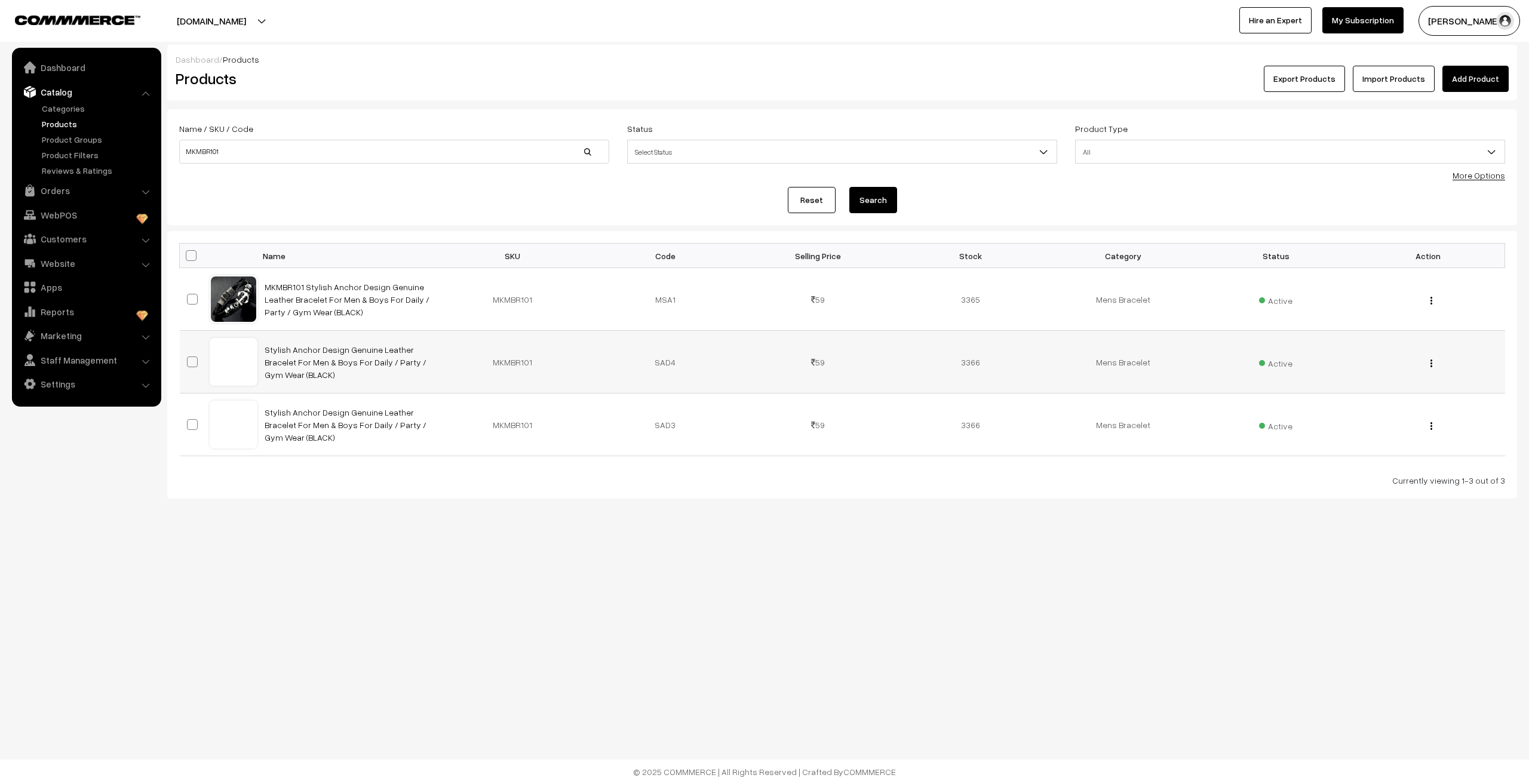
click at [196, 365] on span at bounding box center [192, 361] width 10 height 10
click at [189, 358] on input "checkbox" at bounding box center [185, 354] width 8 height 8
checkbox input "true"
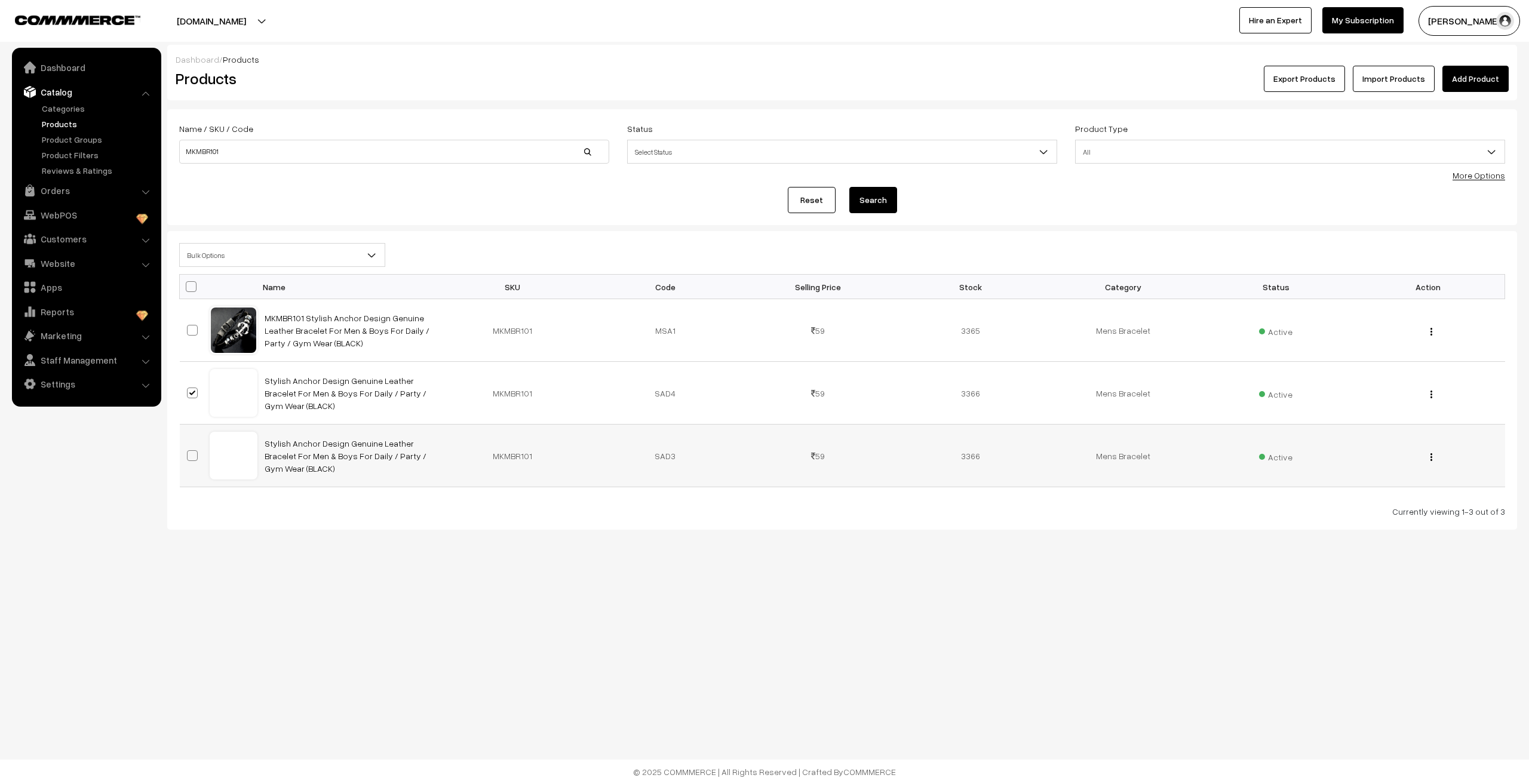
click at [193, 458] on span at bounding box center [192, 455] width 10 height 10
click at [189, 452] on input "checkbox" at bounding box center [185, 448] width 8 height 8
checkbox input "true"
click at [272, 253] on span "Bulk Options" at bounding box center [282, 255] width 205 height 21
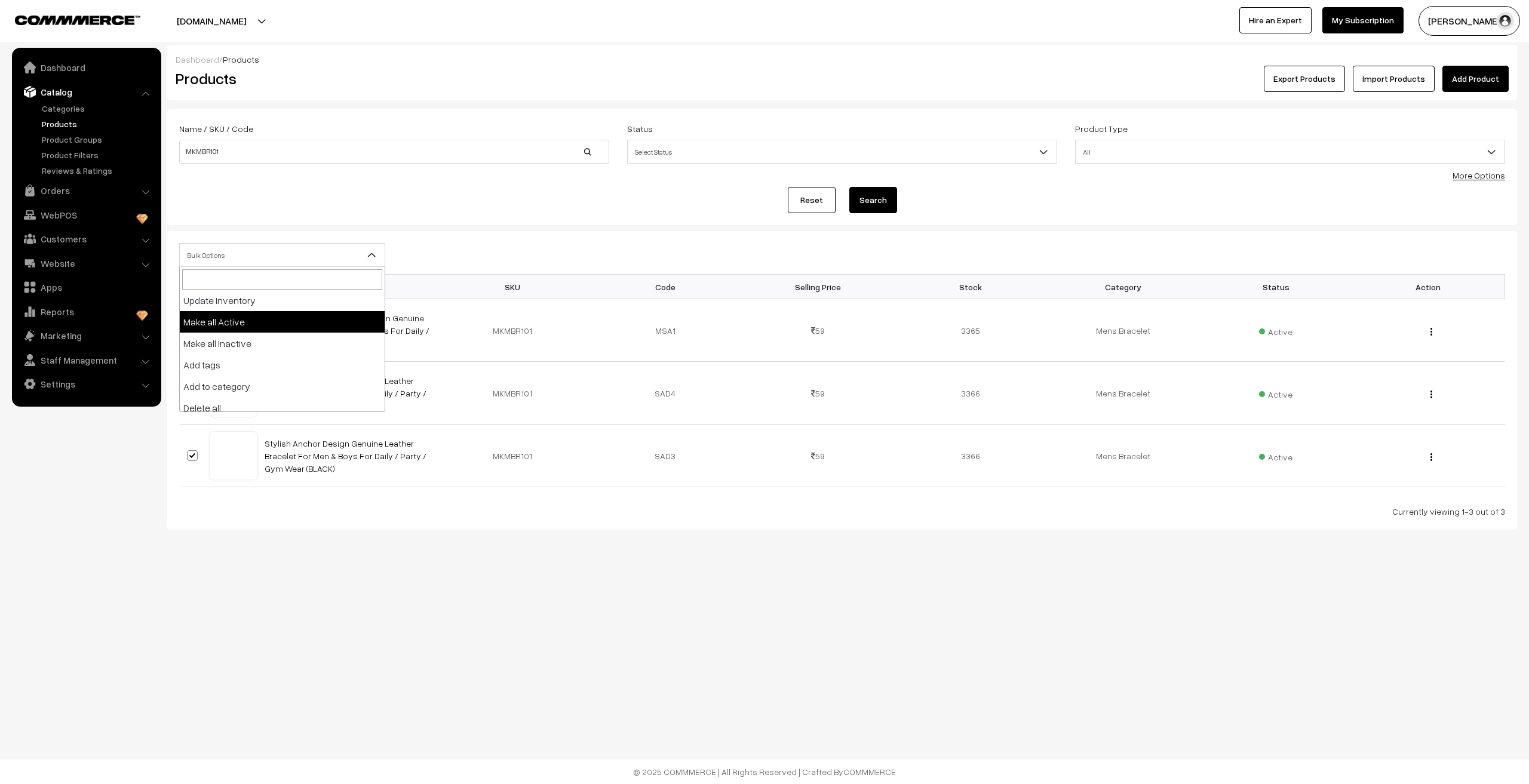
scroll to position [52, 0]
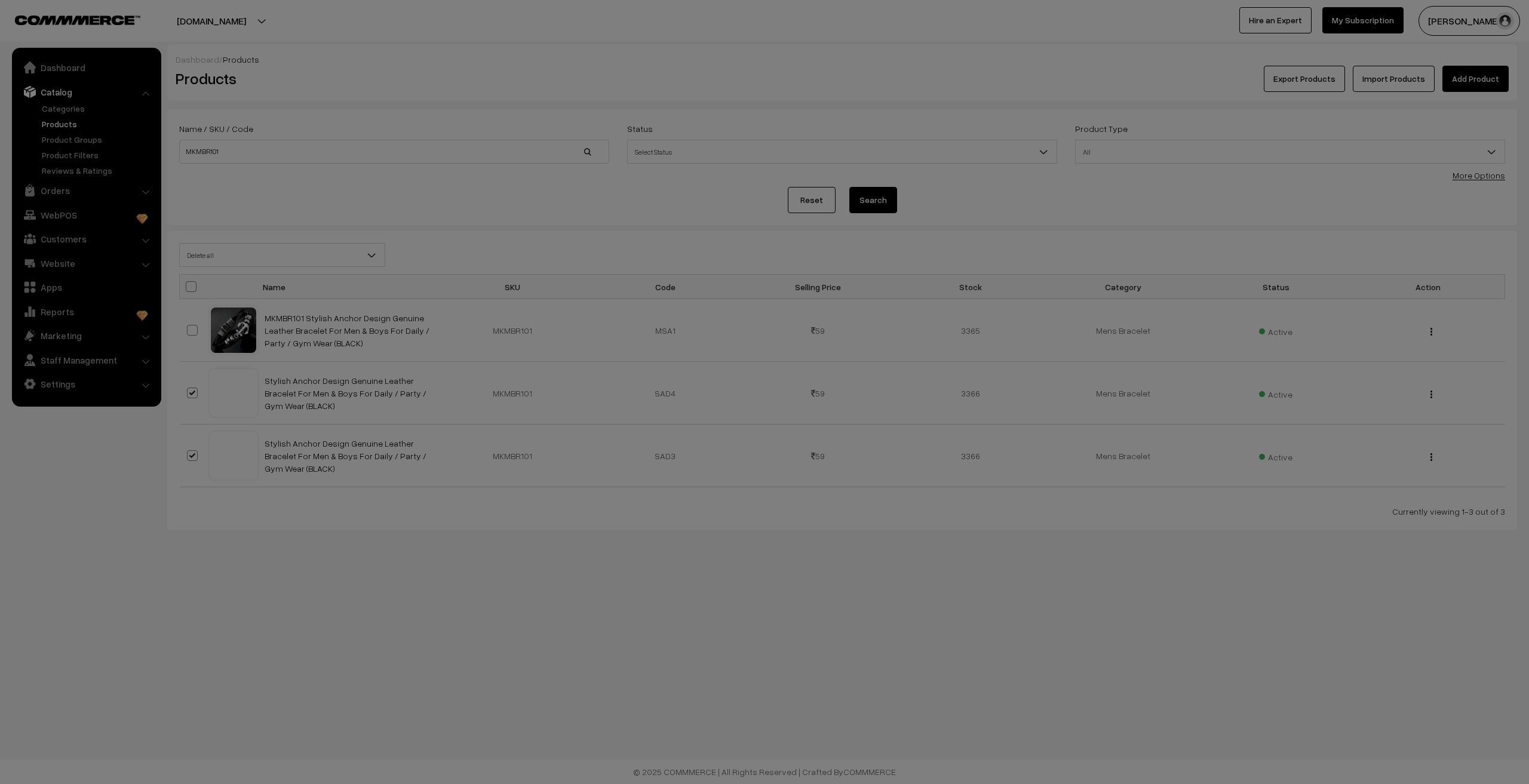
select select "delete"
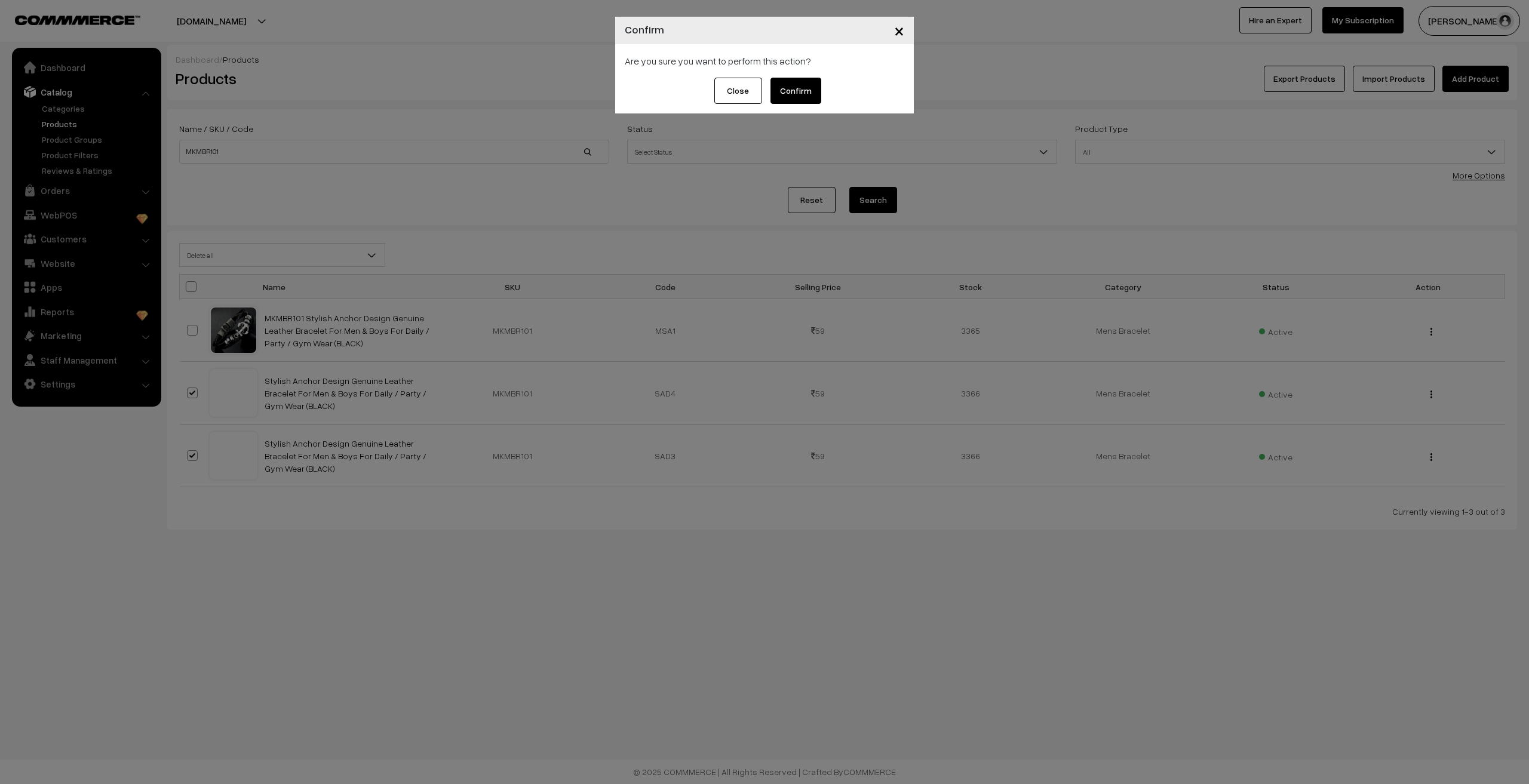
click at [794, 92] on button "Confirm" at bounding box center [796, 91] width 51 height 26
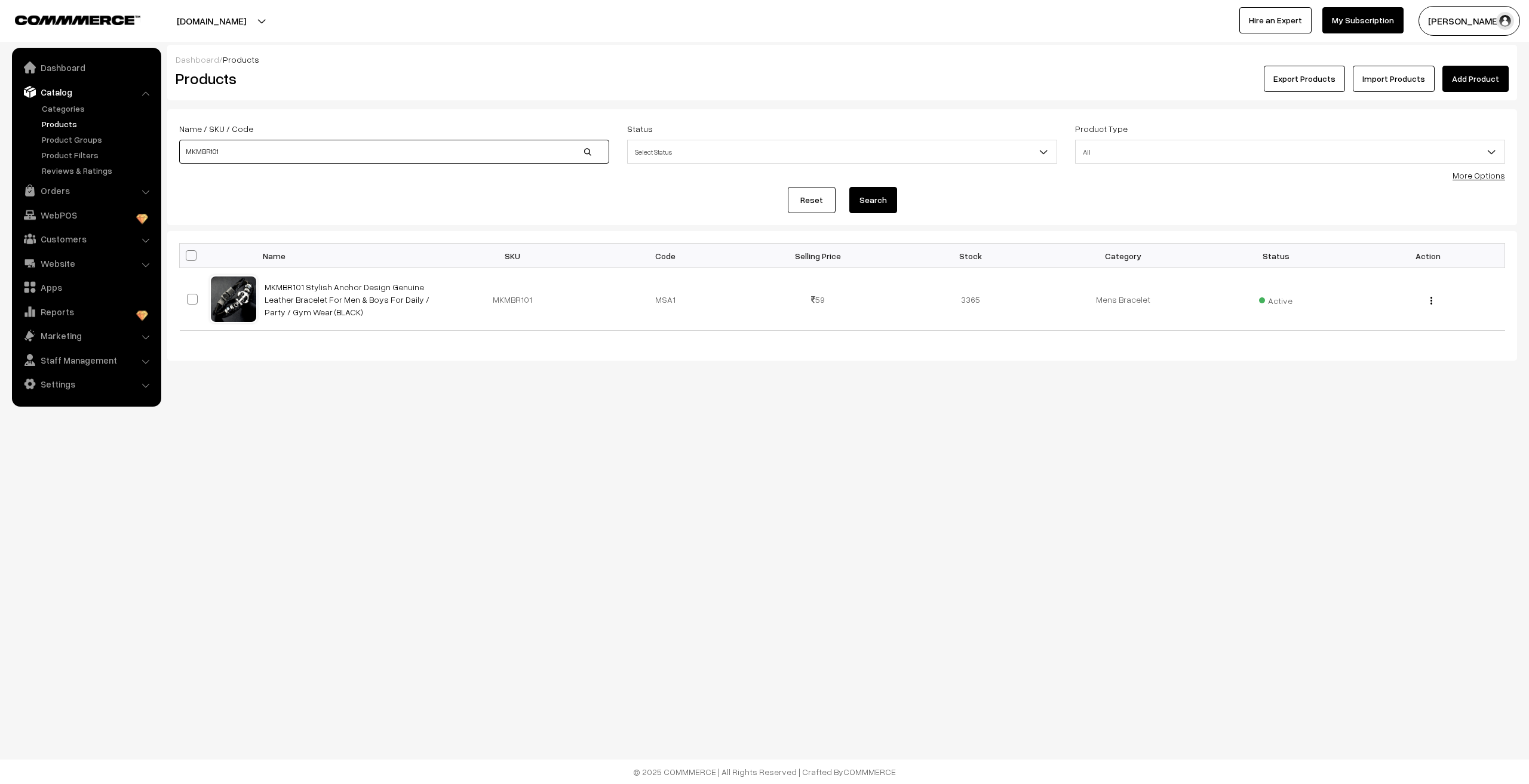
click at [291, 153] on input "MKMBR101" at bounding box center [394, 151] width 430 height 24
type input "MKMBR102"
click at [849, 187] on button "Search" at bounding box center [873, 200] width 48 height 26
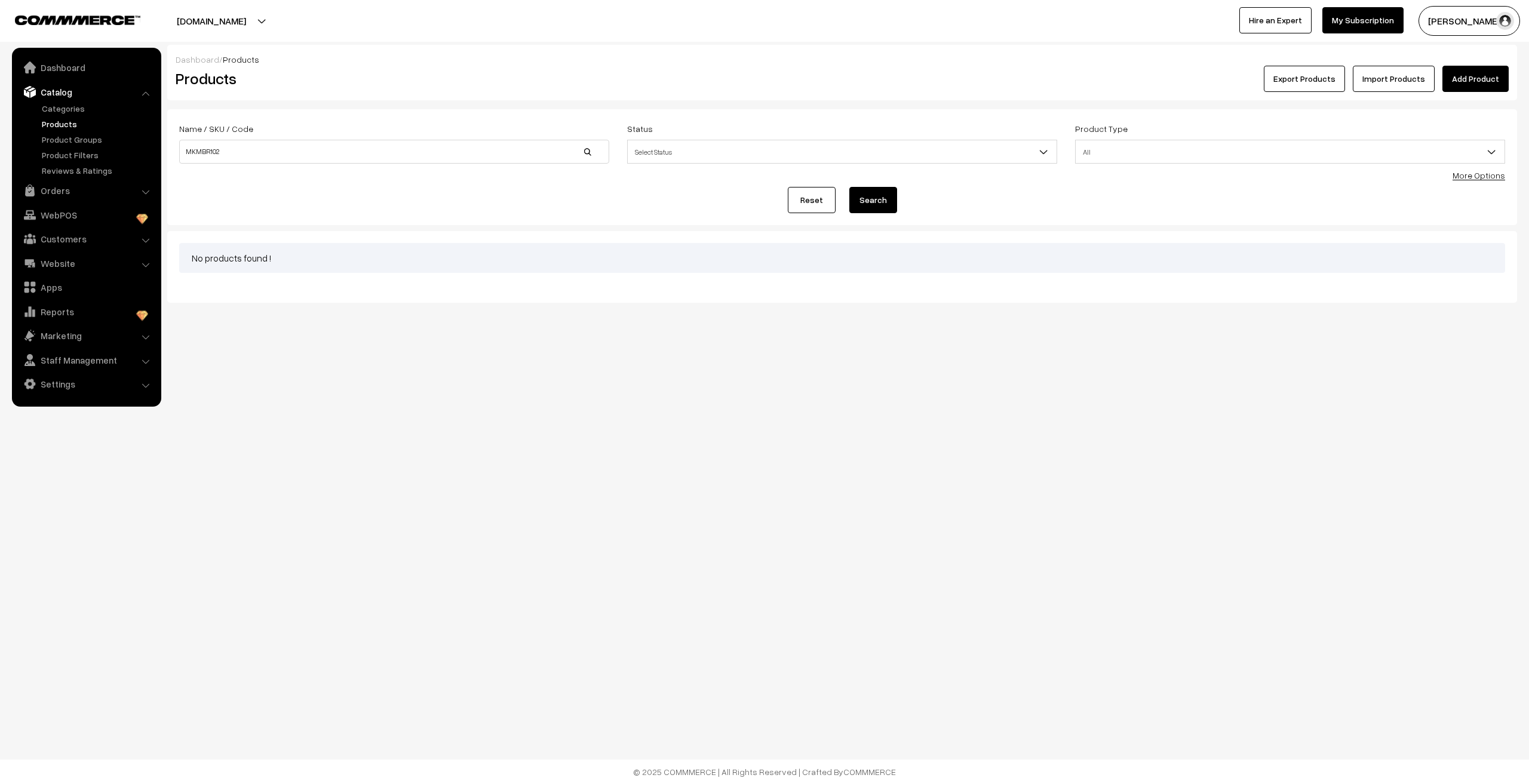
click at [665, 584] on body "Thank you for showing interest. Our team will call you shortly. Close [DOMAIN_N…" at bounding box center [764, 392] width 1529 height 784
